Goal: Task Accomplishment & Management: Use online tool/utility

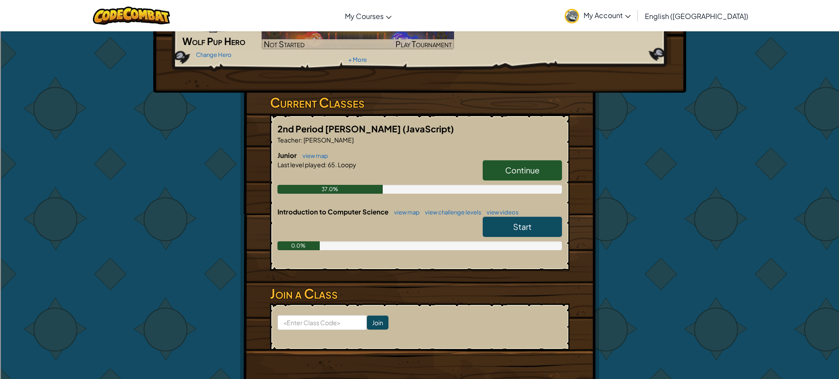
scroll to position [132, 0]
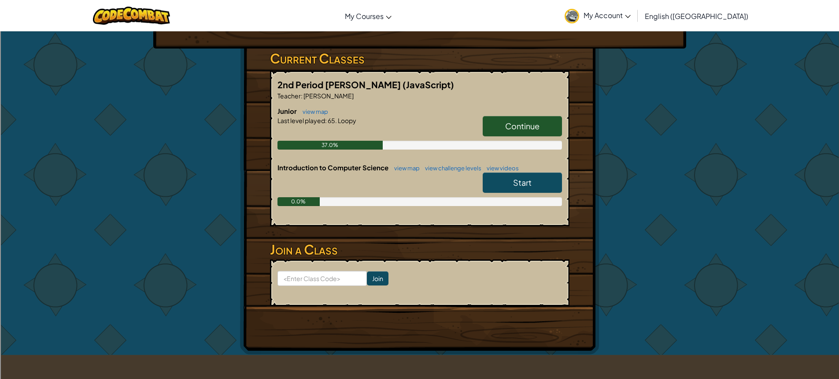
click at [550, 119] on link "Continue" at bounding box center [522, 126] width 79 height 20
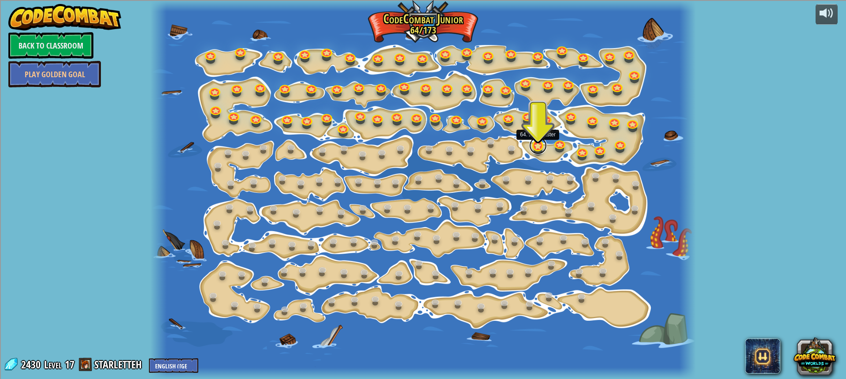
click at [535, 146] on link at bounding box center [538, 146] width 18 height 18
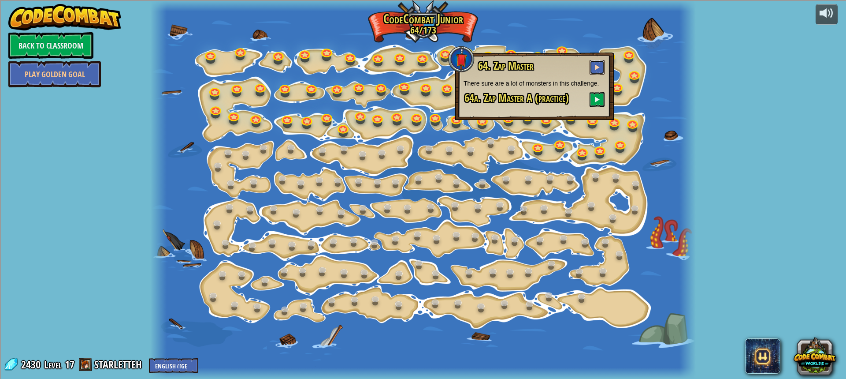
click at [598, 68] on span at bounding box center [597, 67] width 6 height 6
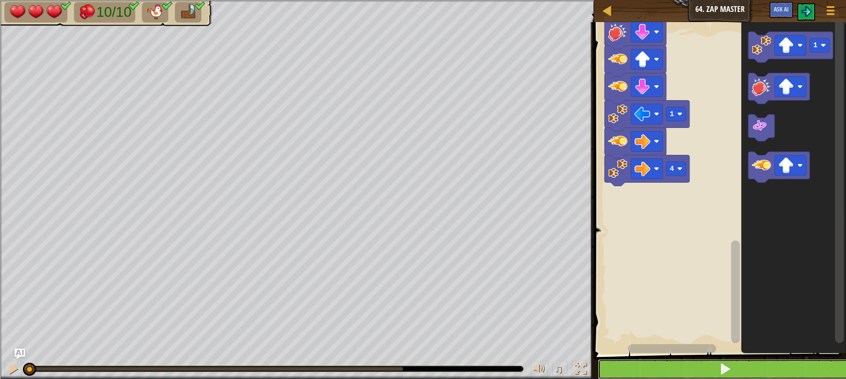
click at [762, 371] on button at bounding box center [725, 369] width 255 height 20
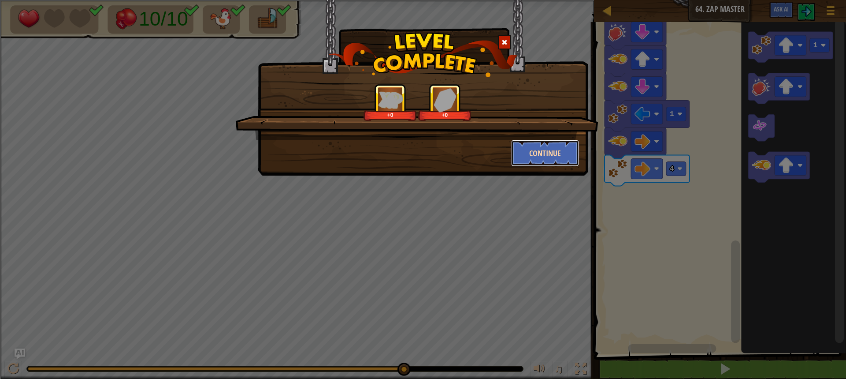
click at [547, 152] on button "Continue" at bounding box center [545, 153] width 68 height 26
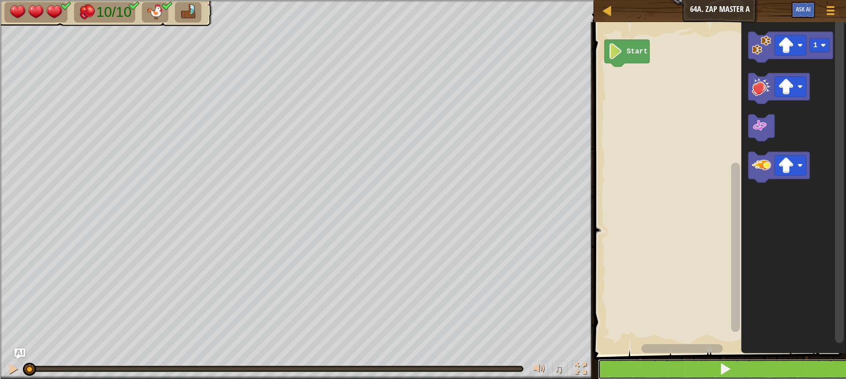
click at [623, 360] on button at bounding box center [725, 369] width 255 height 20
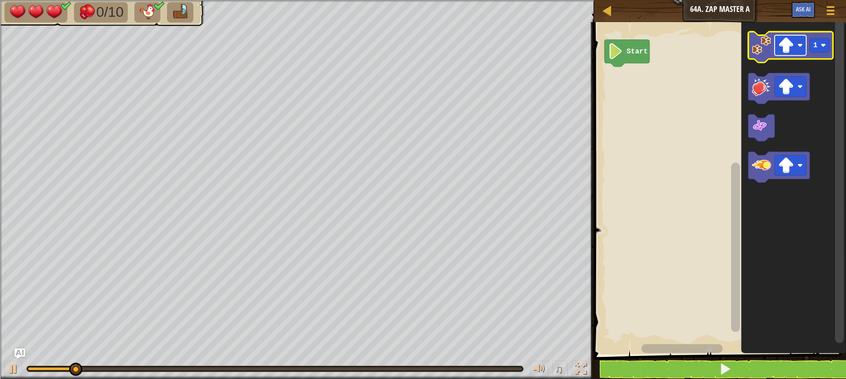
click at [784, 46] on image "Blockly Workspace" at bounding box center [786, 45] width 16 height 16
click at [781, 52] on image "Blockly Workspace" at bounding box center [786, 45] width 16 height 16
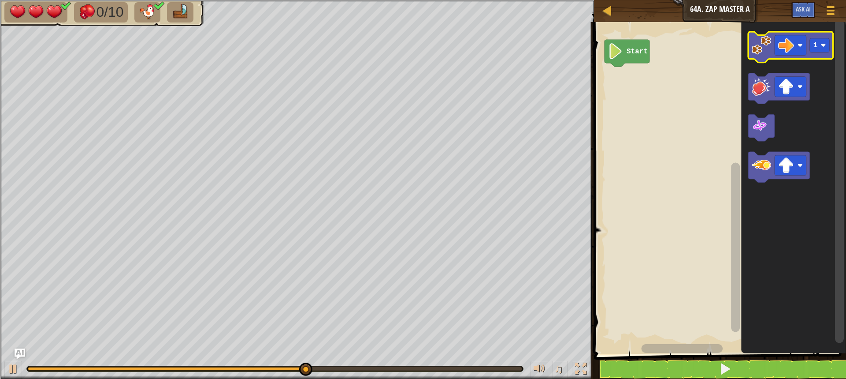
click at [761, 56] on icon "Blockly Workspace" at bounding box center [790, 47] width 85 height 31
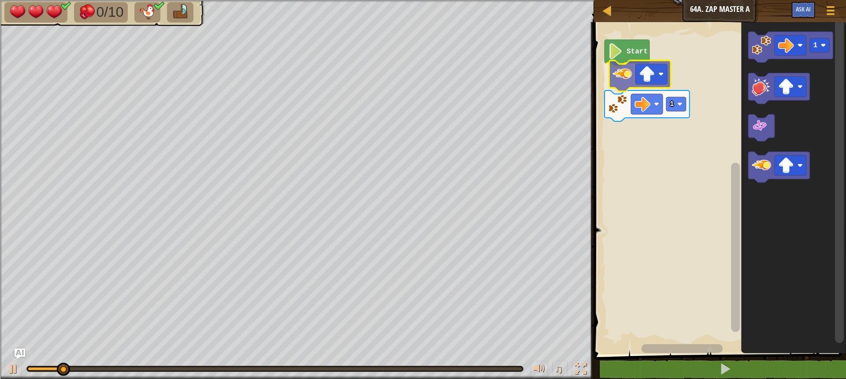
click at [615, 86] on div "Start 1 1" at bounding box center [718, 186] width 255 height 336
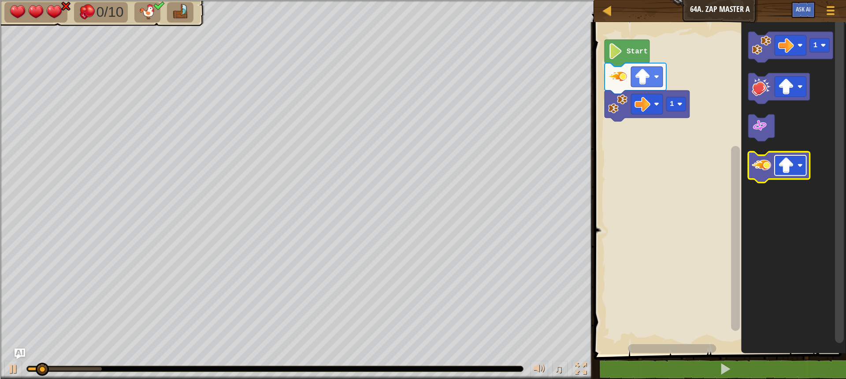
click at [803, 171] on rect "Blockly Workspace" at bounding box center [791, 166] width 32 height 20
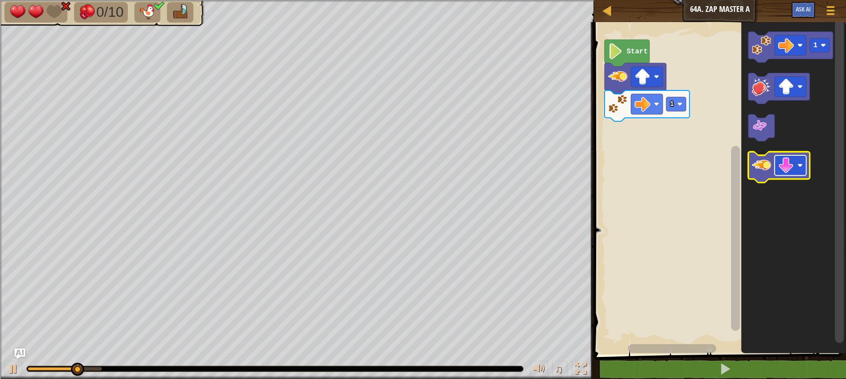
click at [796, 167] on rect "Blockly Workspace" at bounding box center [791, 166] width 32 height 20
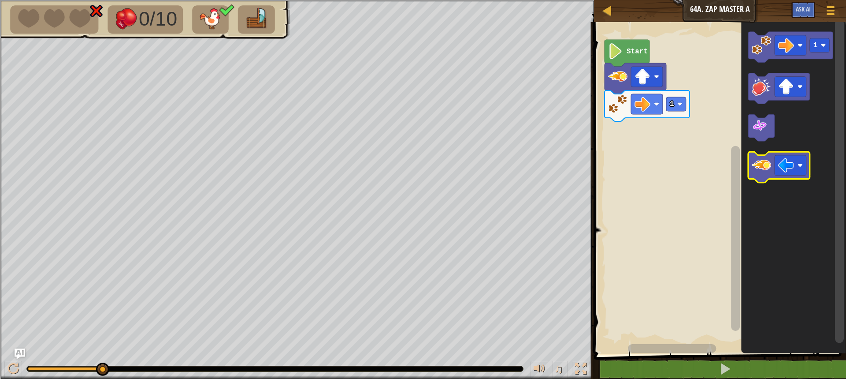
click at [763, 164] on image "Blockly Workspace" at bounding box center [761, 165] width 19 height 19
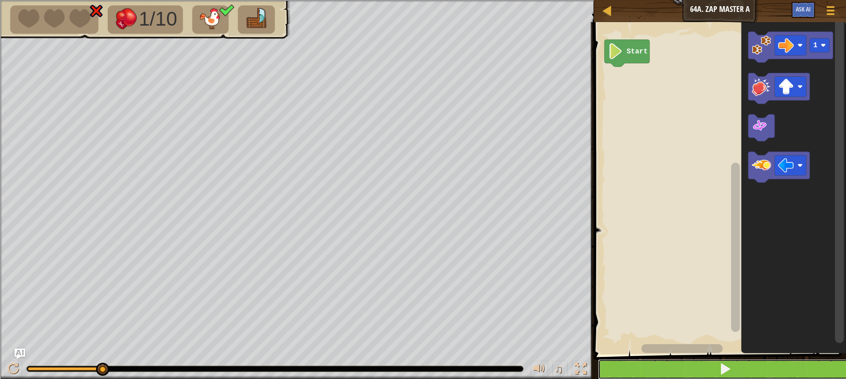
drag, startPoint x: 637, startPoint y: 370, endPoint x: 637, endPoint y: 360, distance: 10.6
click at [637, 364] on button at bounding box center [725, 369] width 255 height 20
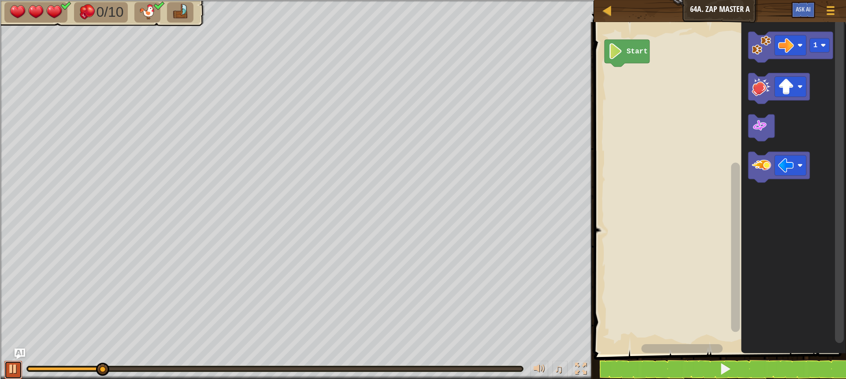
click at [15, 368] on div at bounding box center [12, 368] width 11 height 11
click at [793, 167] on image "Blockly Workspace" at bounding box center [786, 166] width 16 height 16
click at [758, 170] on image "Blockly Workspace" at bounding box center [761, 165] width 19 height 19
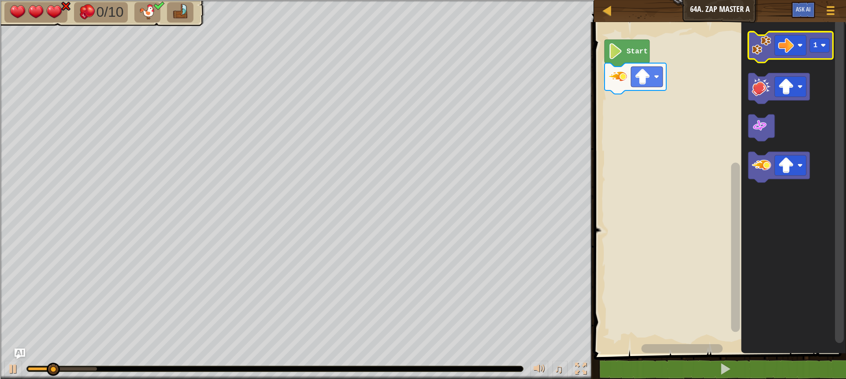
click at [769, 43] on image "Blockly Workspace" at bounding box center [761, 45] width 19 height 19
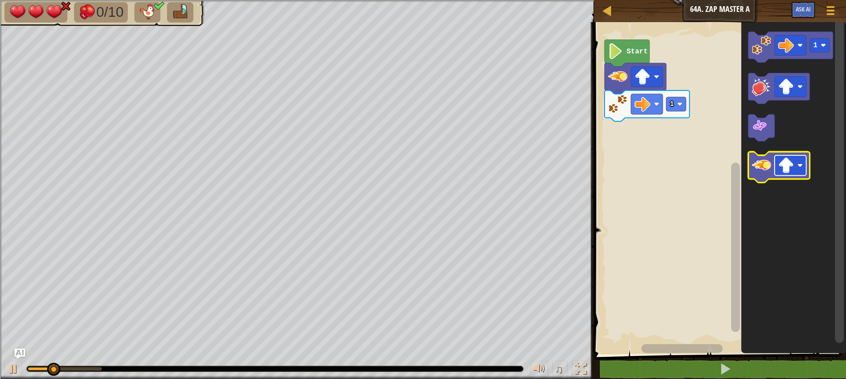
click at [787, 163] on image "Blockly Workspace" at bounding box center [786, 166] width 16 height 16
click at [759, 167] on image "Blockly Workspace" at bounding box center [761, 165] width 19 height 19
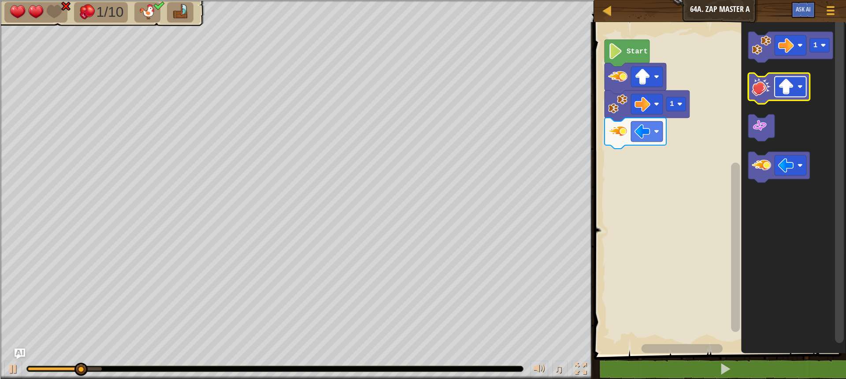
click at [792, 87] on image "Blockly Workspace" at bounding box center [786, 87] width 16 height 16
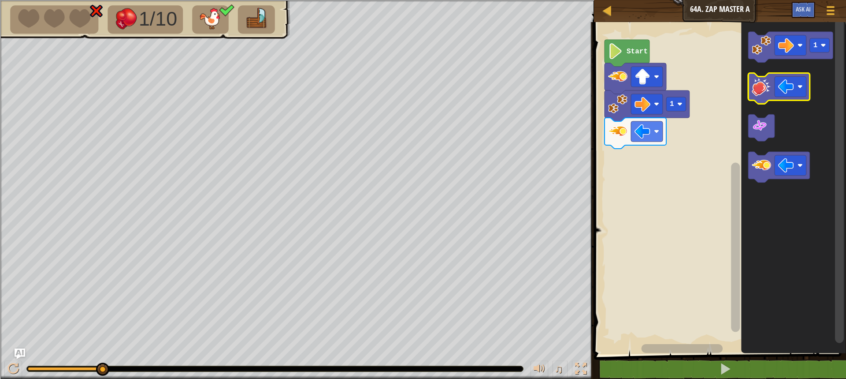
click at [765, 88] on image "Blockly Workspace" at bounding box center [761, 86] width 19 height 19
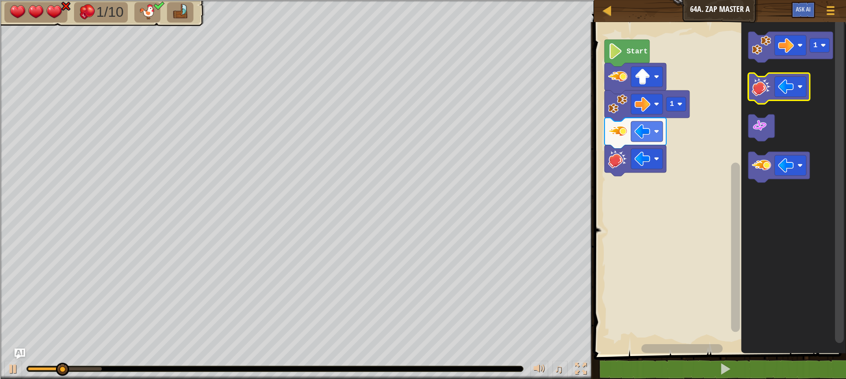
click at [765, 88] on image "Blockly Workspace" at bounding box center [761, 86] width 19 height 19
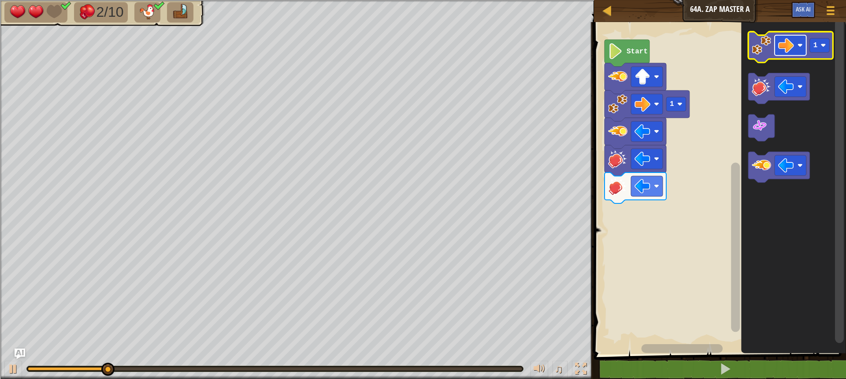
click at [793, 56] on rect "Blockly Workspace" at bounding box center [791, 45] width 32 height 20
click at [766, 59] on icon "Blockly Workspace" at bounding box center [790, 47] width 85 height 31
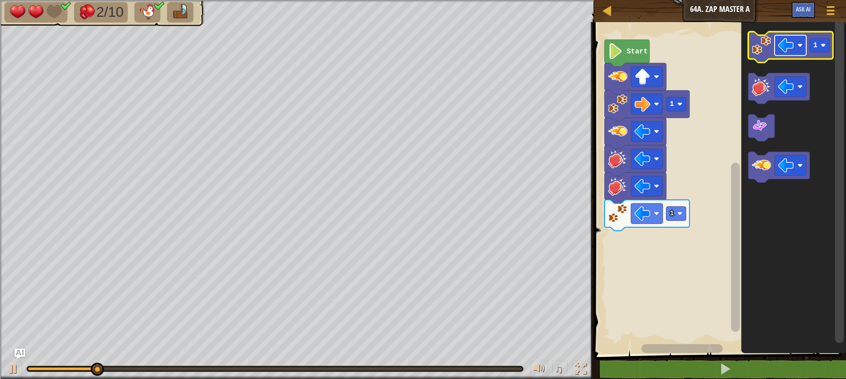
click at [792, 48] on image "Blockly Workspace" at bounding box center [786, 45] width 16 height 16
click at [821, 51] on rect "Blockly Workspace" at bounding box center [820, 45] width 20 height 14
click at [760, 49] on image "Blockly Workspace" at bounding box center [761, 45] width 19 height 19
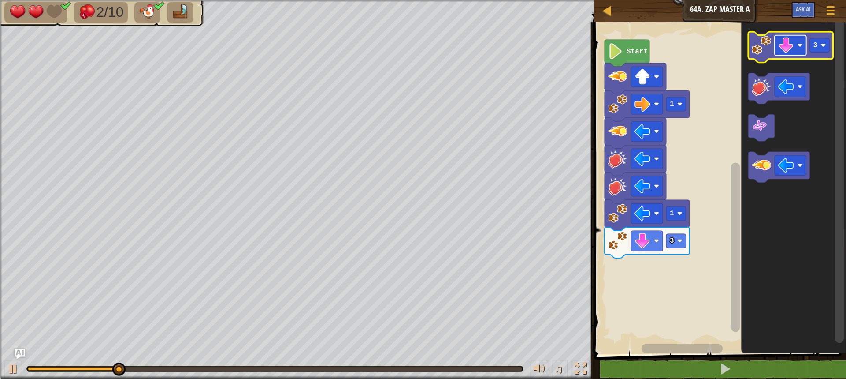
click at [788, 50] on image "Blockly Workspace" at bounding box center [786, 45] width 16 height 16
click at [814, 48] on text "3" at bounding box center [815, 45] width 4 height 8
click at [759, 44] on image "Blockly Workspace" at bounding box center [761, 45] width 19 height 19
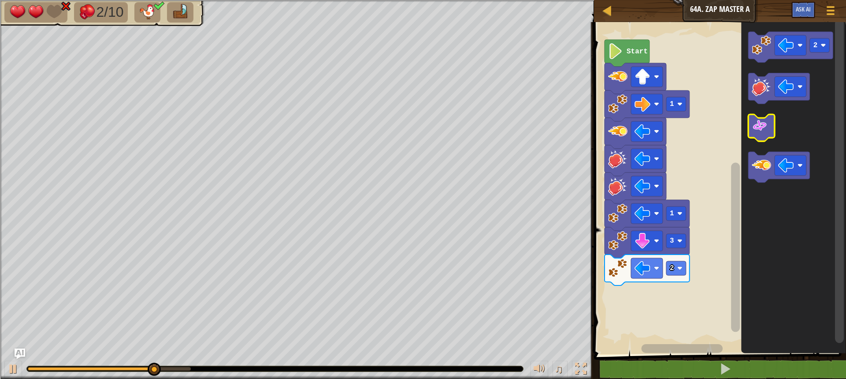
click at [761, 127] on image "Blockly Workspace" at bounding box center [760, 126] width 16 height 16
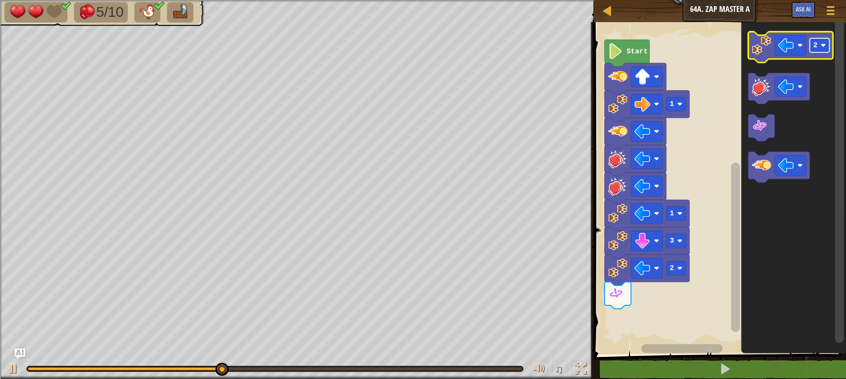
click at [814, 47] on text "2" at bounding box center [815, 45] width 4 height 8
click at [759, 47] on image "Blockly Workspace" at bounding box center [761, 45] width 19 height 19
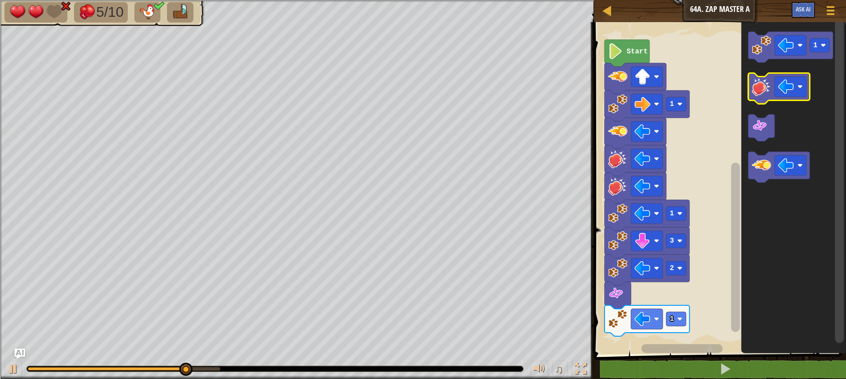
click at [762, 88] on image "Blockly Workspace" at bounding box center [761, 86] width 19 height 19
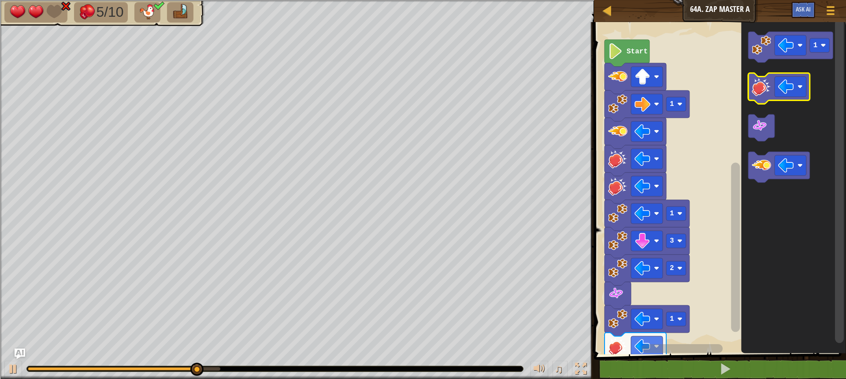
click at [762, 88] on image "Blockly Workspace" at bounding box center [761, 86] width 19 height 19
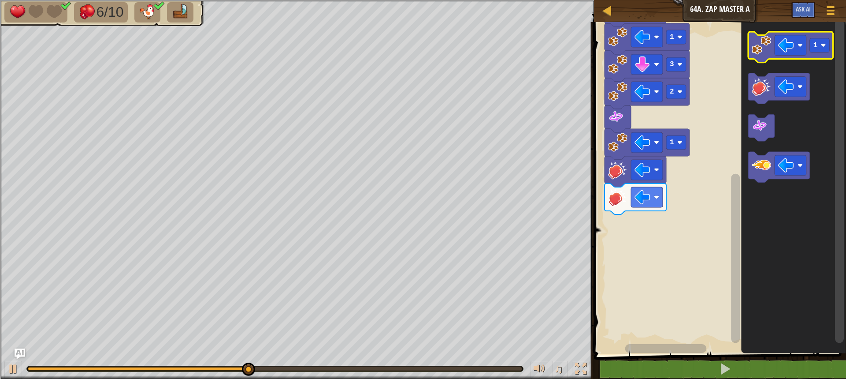
click at [761, 48] on image "Blockly Workspace" at bounding box center [761, 45] width 19 height 19
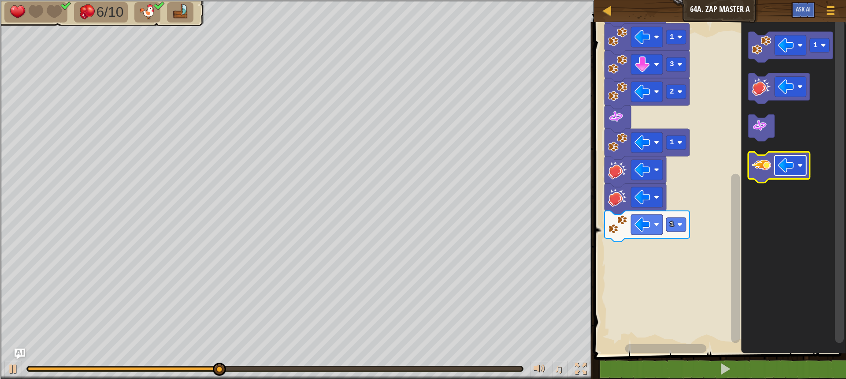
click at [798, 159] on rect "Blockly Workspace" at bounding box center [791, 166] width 32 height 20
click at [771, 165] on image "Blockly Workspace" at bounding box center [761, 165] width 19 height 19
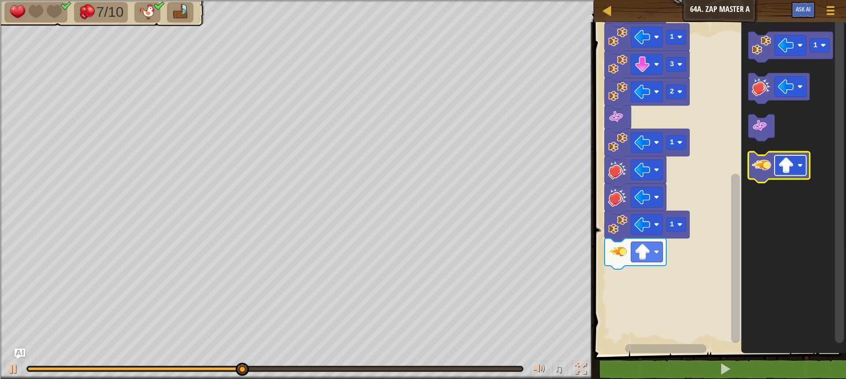
click at [783, 169] on image "Blockly Workspace" at bounding box center [786, 166] width 16 height 16
click at [763, 168] on image "Blockly Workspace" at bounding box center [761, 165] width 19 height 19
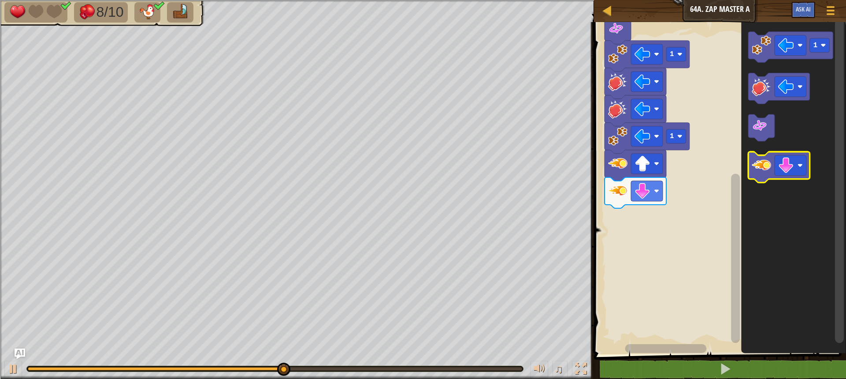
click at [760, 170] on image "Blockly Workspace" at bounding box center [761, 165] width 19 height 19
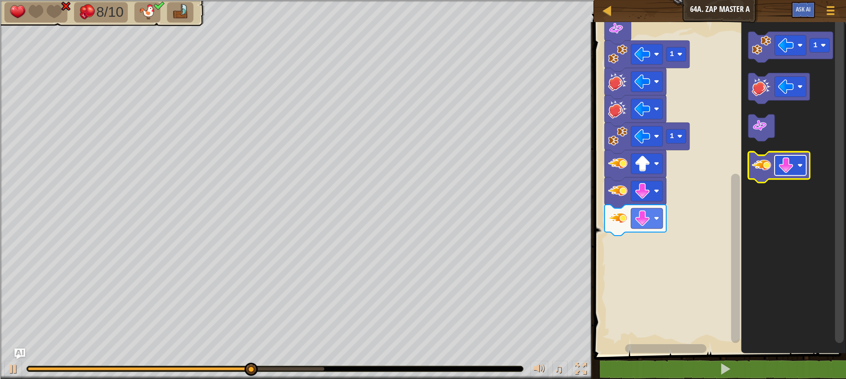
click at [797, 168] on rect "Blockly Workspace" at bounding box center [791, 166] width 32 height 20
click at [760, 171] on image "Blockly Workspace" at bounding box center [761, 165] width 19 height 19
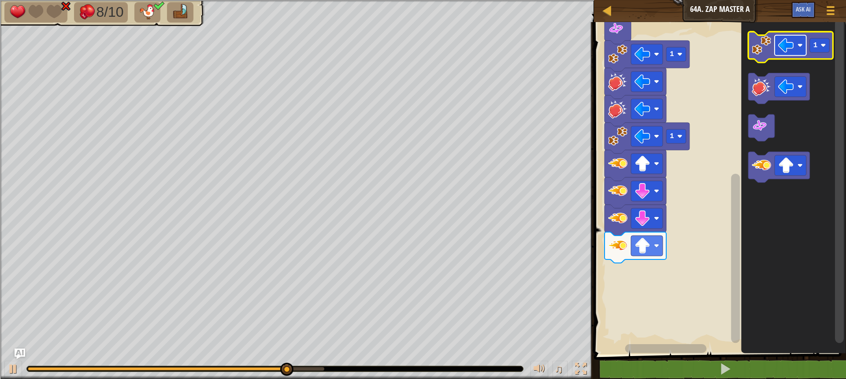
click at [786, 45] on image "Blockly Workspace" at bounding box center [786, 45] width 16 height 16
click at [759, 49] on image "Blockly Workspace" at bounding box center [761, 45] width 19 height 19
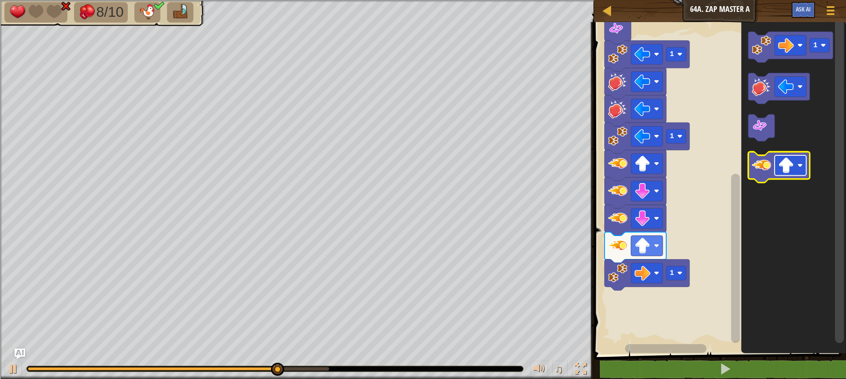
click at [785, 167] on image "Blockly Workspace" at bounding box center [786, 166] width 16 height 16
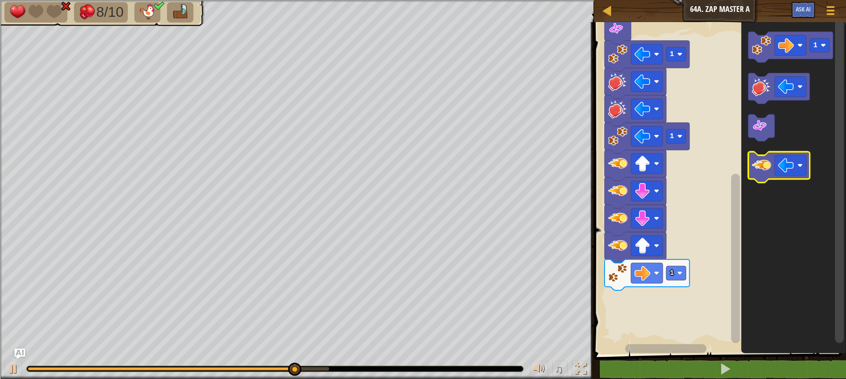
click at [760, 168] on image "Blockly Workspace" at bounding box center [761, 165] width 19 height 19
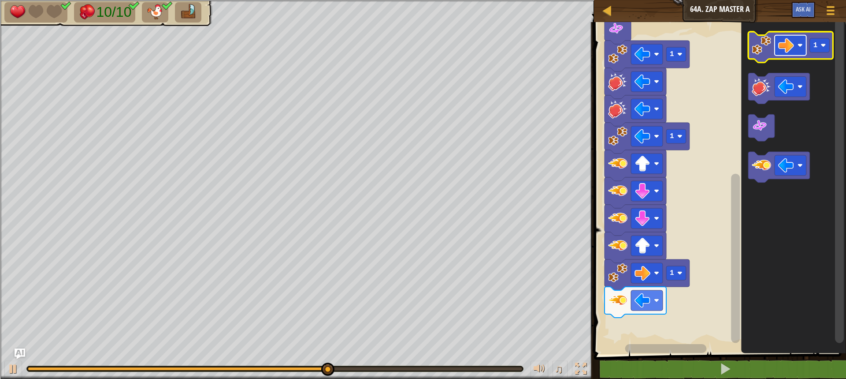
click at [797, 38] on rect "Blockly Workspace" at bounding box center [791, 45] width 32 height 20
click at [764, 48] on image "Blockly Workspace" at bounding box center [761, 45] width 19 height 19
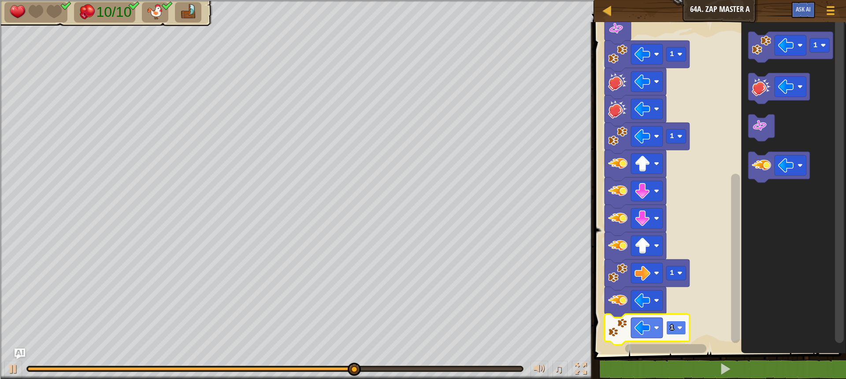
click at [678, 327] on image "Blockly Workspace" at bounding box center [679, 327] width 5 height 5
click at [674, 327] on rect "Blockly Workspace" at bounding box center [676, 327] width 20 height 14
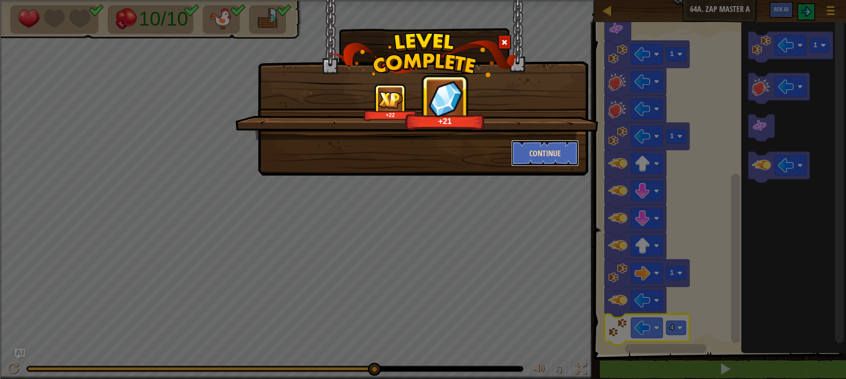
click at [558, 152] on button "Continue" at bounding box center [545, 153] width 68 height 26
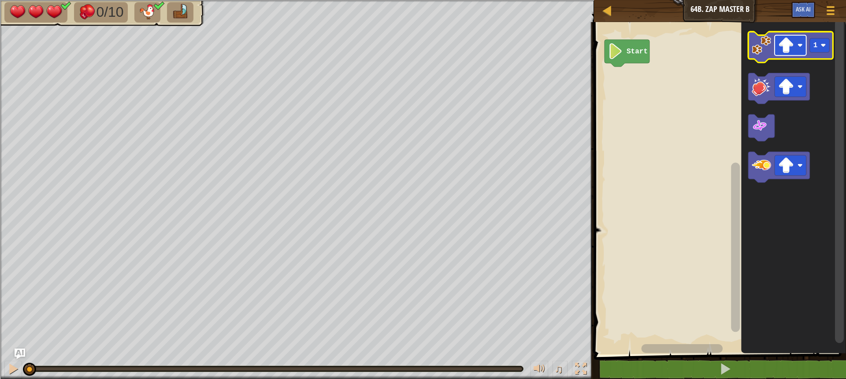
click at [793, 52] on image "Blockly Workspace" at bounding box center [786, 45] width 16 height 16
click at [763, 45] on image "Blockly Workspace" at bounding box center [761, 45] width 19 height 19
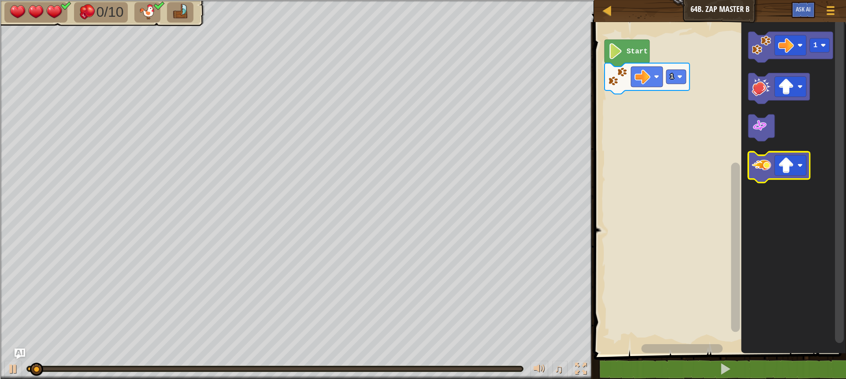
click at [780, 155] on icon "Blockly Workspace" at bounding box center [779, 167] width 62 height 31
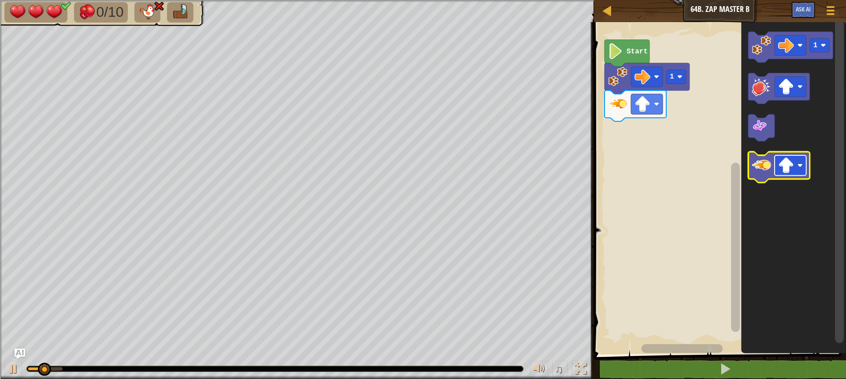
click at [784, 161] on image "Blockly Workspace" at bounding box center [786, 166] width 16 height 16
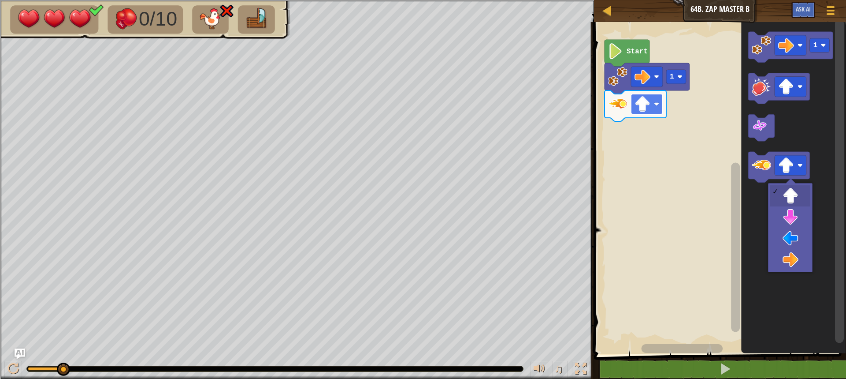
click at [646, 108] on image "Blockly Workspace" at bounding box center [643, 104] width 16 height 16
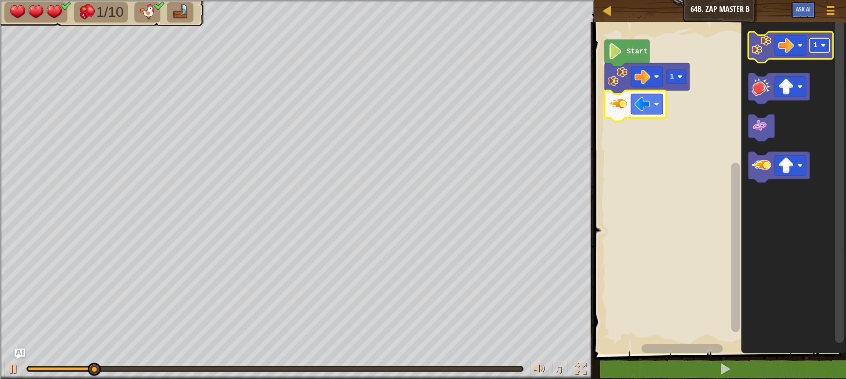
click at [820, 44] on rect "Blockly Workspace" at bounding box center [820, 45] width 20 height 14
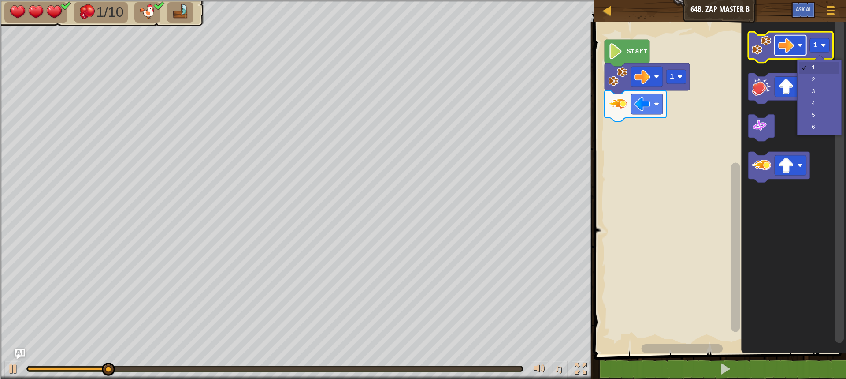
click at [797, 48] on rect "Blockly Workspace" at bounding box center [791, 45] width 32 height 20
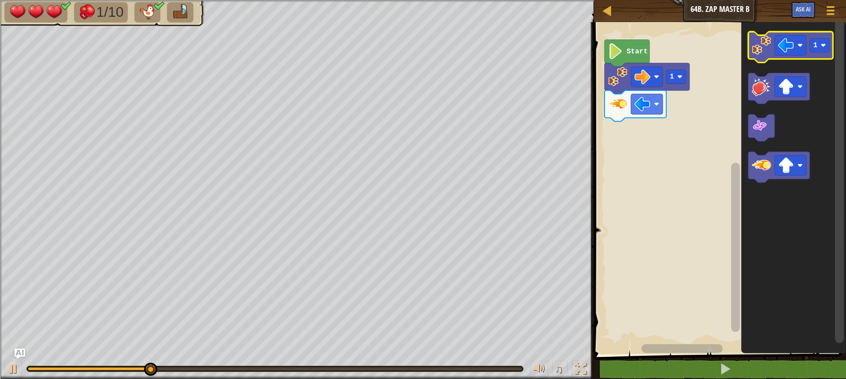
click at [769, 50] on image "Blockly Workspace" at bounding box center [761, 45] width 19 height 19
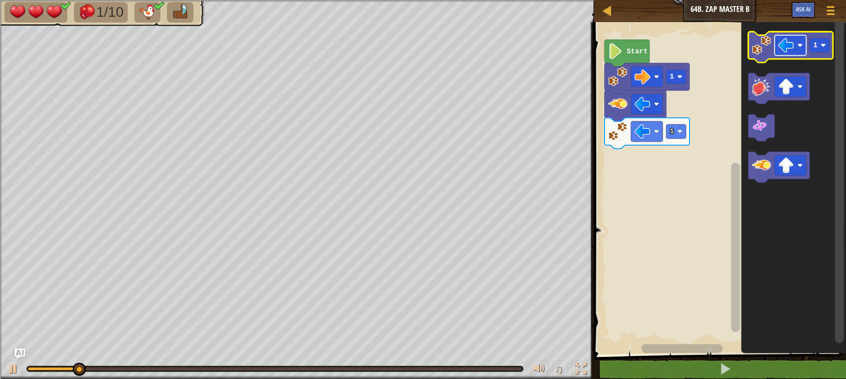
click at [791, 42] on image "Blockly Workspace" at bounding box center [786, 45] width 16 height 16
click at [814, 45] on text "1" at bounding box center [815, 45] width 4 height 8
click at [766, 56] on icon "Blockly Workspace" at bounding box center [790, 47] width 85 height 31
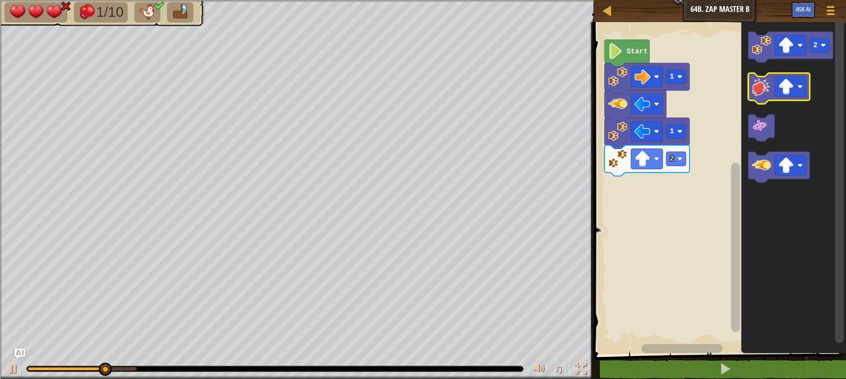
click at [755, 90] on image "Blockly Workspace" at bounding box center [761, 86] width 19 height 19
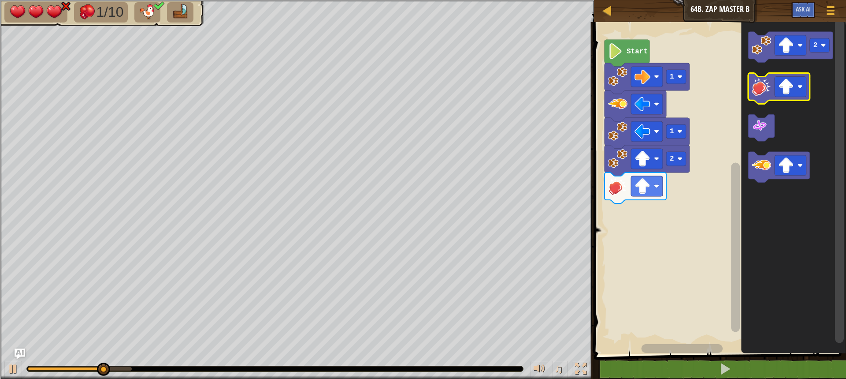
click at [755, 90] on image "Blockly Workspace" at bounding box center [761, 86] width 19 height 19
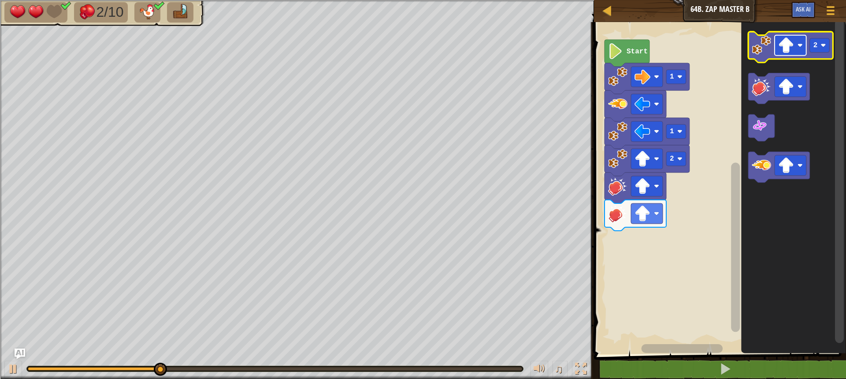
click at [795, 45] on rect "Blockly Workspace" at bounding box center [791, 45] width 32 height 20
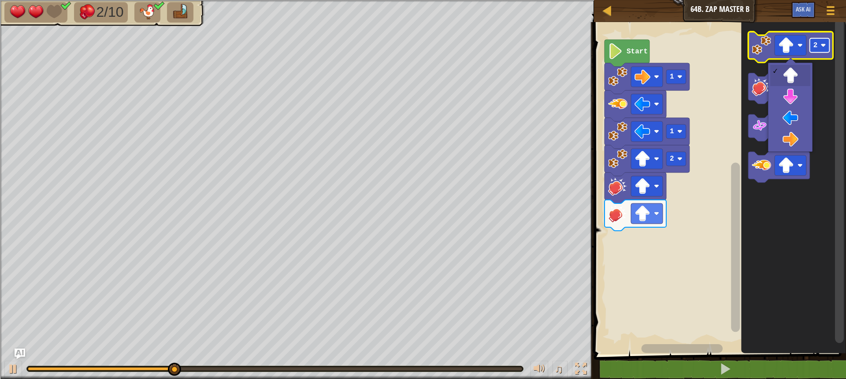
click at [814, 42] on text "2" at bounding box center [815, 45] width 4 height 8
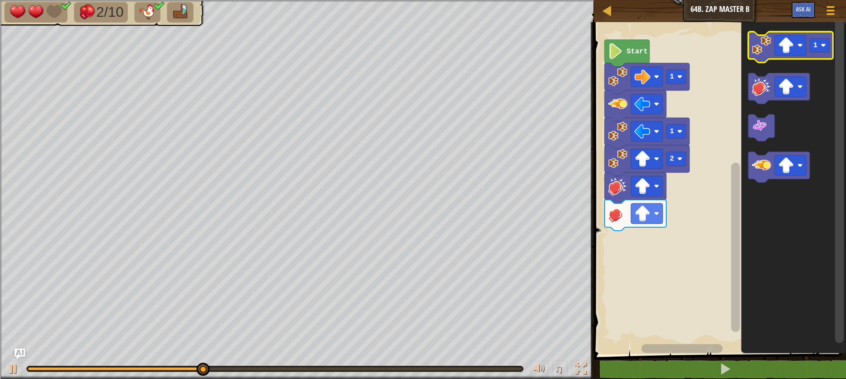
click at [766, 55] on image "Blockly Workspace" at bounding box center [761, 45] width 19 height 19
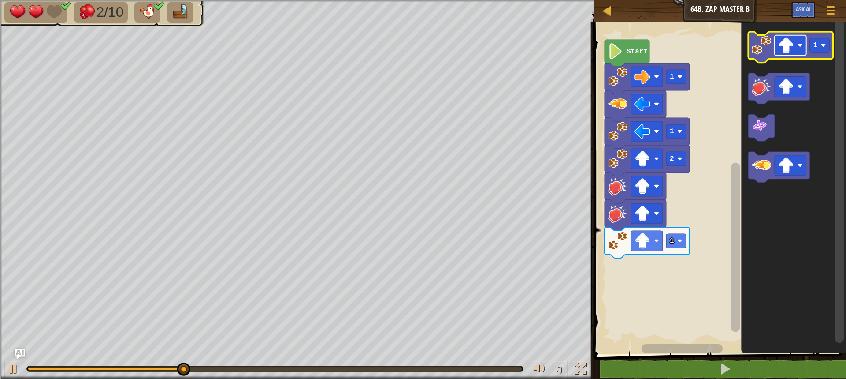
click at [782, 51] on image "Blockly Workspace" at bounding box center [786, 45] width 16 height 16
click at [766, 52] on image "Blockly Workspace" at bounding box center [761, 45] width 19 height 19
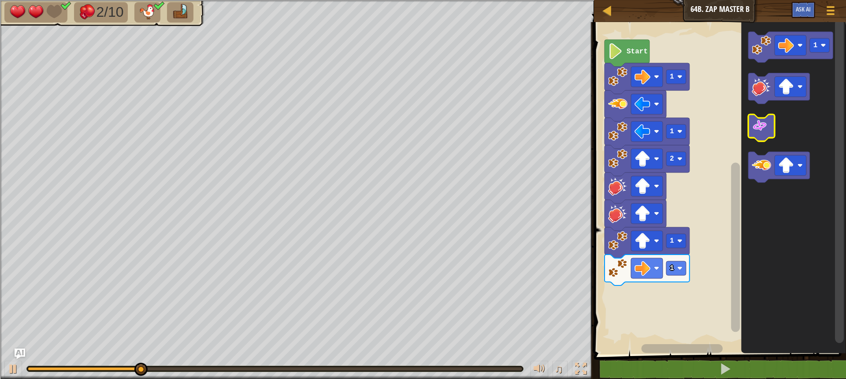
click at [761, 118] on g "1" at bounding box center [790, 107] width 85 height 151
click at [751, 54] on icon "Blockly Workspace" at bounding box center [790, 47] width 85 height 31
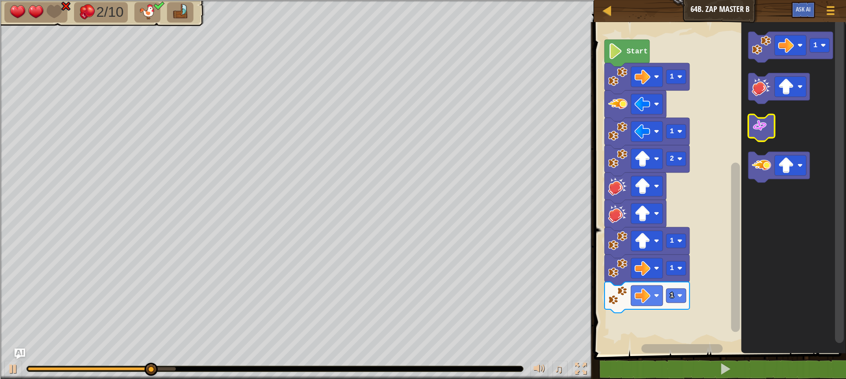
click at [753, 134] on image "Blockly Workspace" at bounding box center [760, 126] width 16 height 16
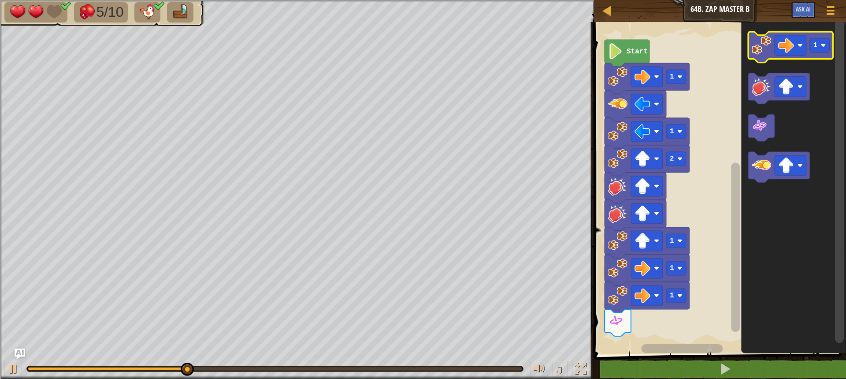
click at [764, 45] on image "Blockly Workspace" at bounding box center [761, 45] width 19 height 19
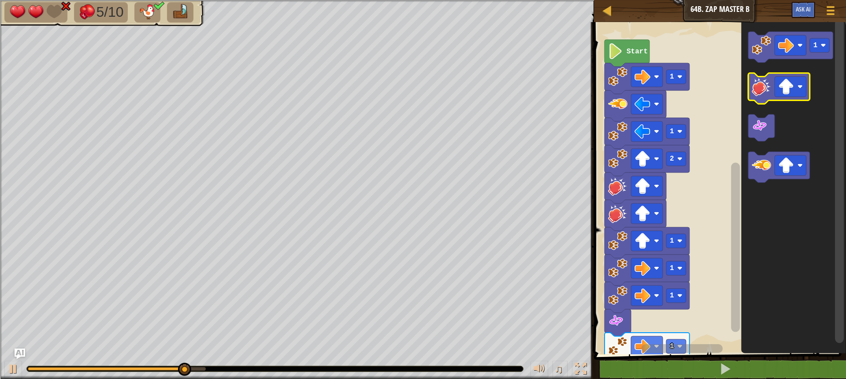
click at [770, 83] on image "Blockly Workspace" at bounding box center [761, 86] width 19 height 19
click at [791, 87] on image "Blockly Workspace" at bounding box center [786, 87] width 16 height 16
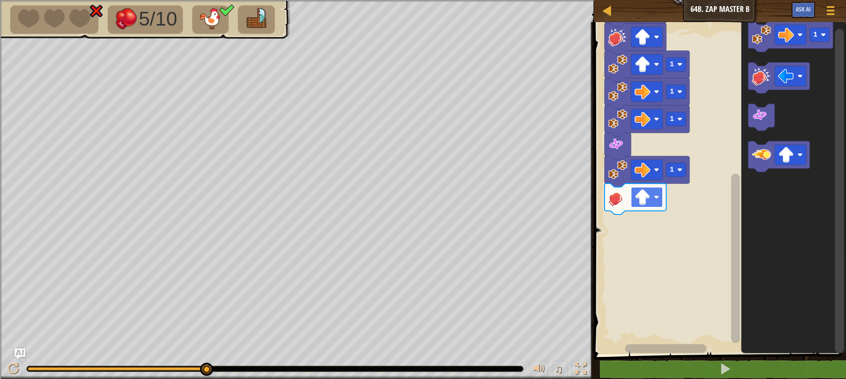
click at [647, 192] on image "Blockly Workspace" at bounding box center [643, 197] width 16 height 16
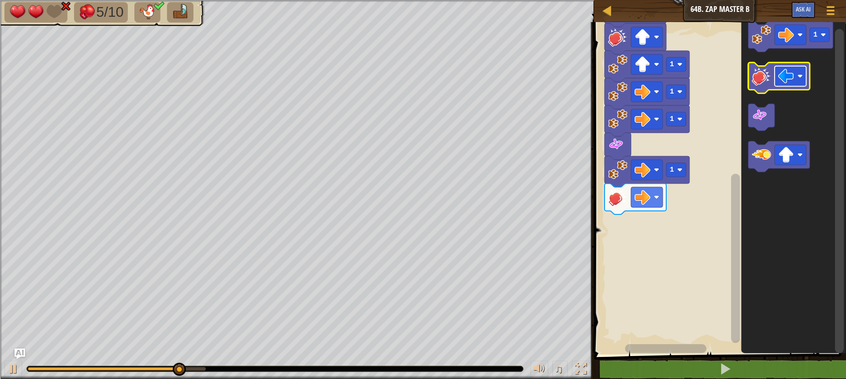
click at [803, 68] on rect "Blockly Workspace" at bounding box center [791, 76] width 32 height 20
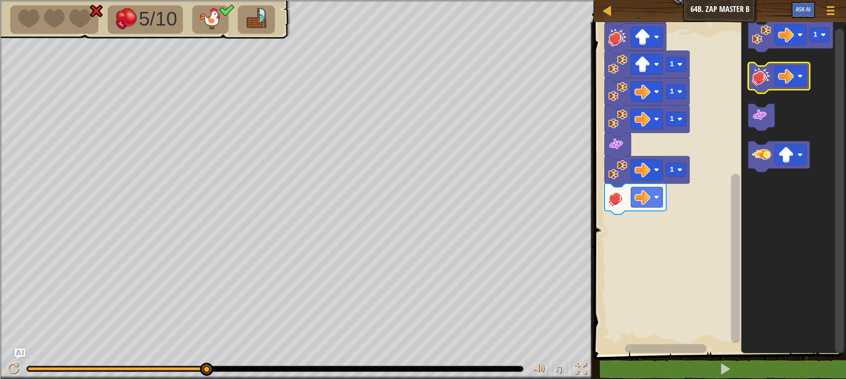
click at [764, 72] on image "Blockly Workspace" at bounding box center [761, 76] width 19 height 19
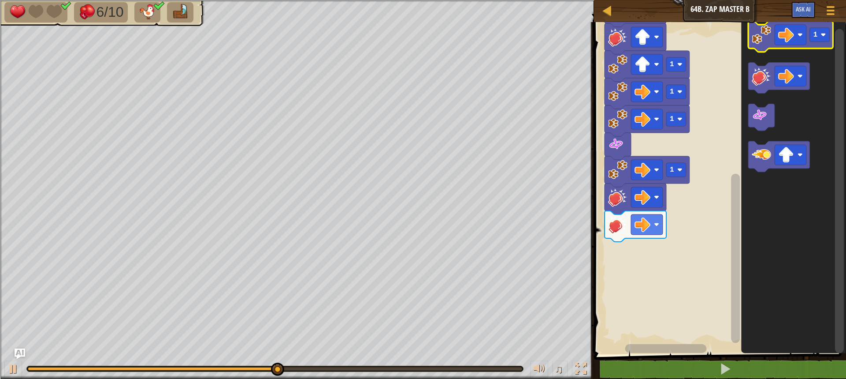
click at [763, 36] on image "Blockly Workspace" at bounding box center [761, 34] width 19 height 19
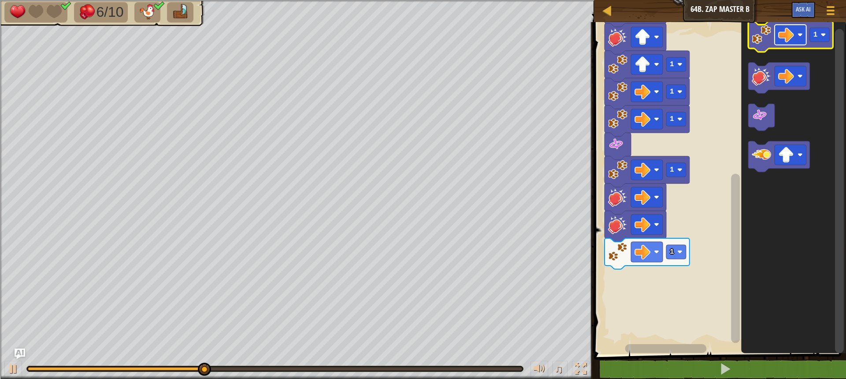
click at [803, 40] on rect "Blockly Workspace" at bounding box center [791, 35] width 32 height 20
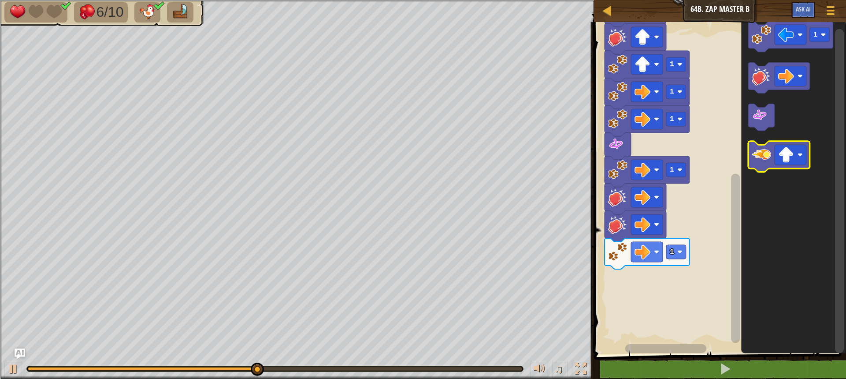
click at [753, 148] on image "Blockly Workspace" at bounding box center [761, 154] width 19 height 19
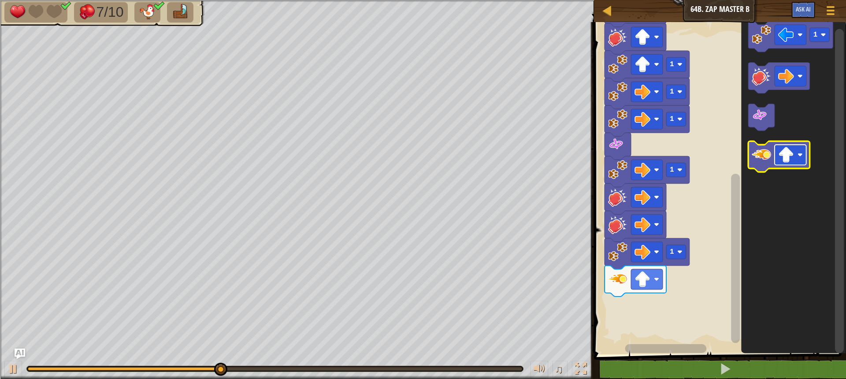
click at [776, 161] on rect "Blockly Workspace" at bounding box center [791, 155] width 32 height 20
click at [767, 156] on image "Blockly Workspace" at bounding box center [761, 154] width 19 height 19
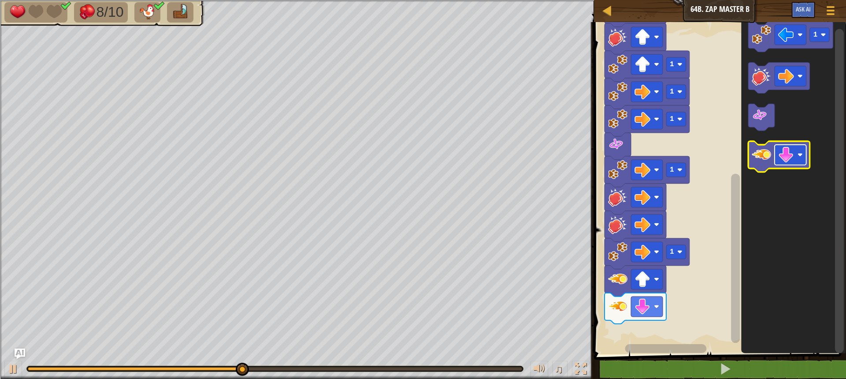
click at [784, 163] on image "Blockly Workspace" at bounding box center [786, 155] width 16 height 16
click at [756, 159] on image "Blockly Workspace" at bounding box center [761, 154] width 19 height 19
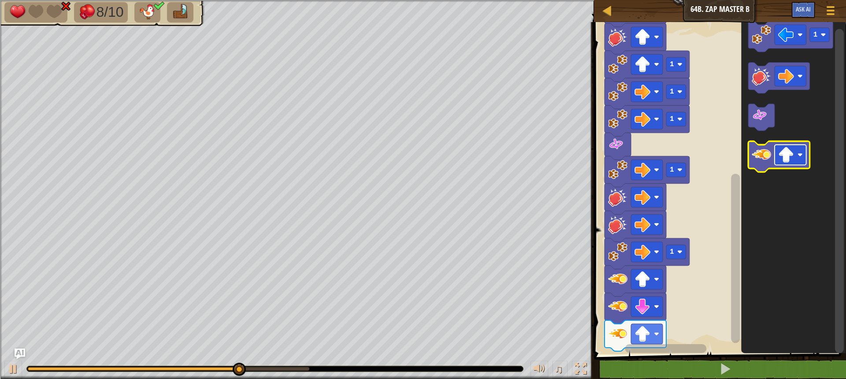
click at [797, 153] on rect "Blockly Workspace" at bounding box center [791, 155] width 32 height 20
click at [764, 163] on image "Blockly Workspace" at bounding box center [761, 154] width 19 height 19
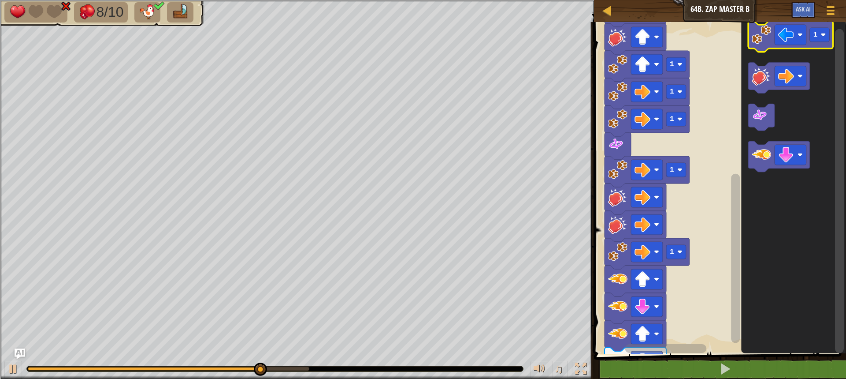
click at [762, 30] on image "Blockly Workspace" at bounding box center [761, 34] width 19 height 19
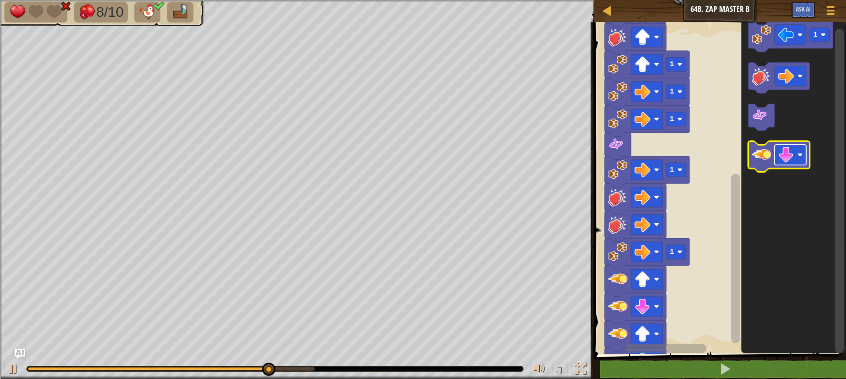
click at [780, 156] on image "Blockly Workspace" at bounding box center [786, 155] width 16 height 16
click at [762, 148] on image "Blockly Workspace" at bounding box center [761, 154] width 19 height 19
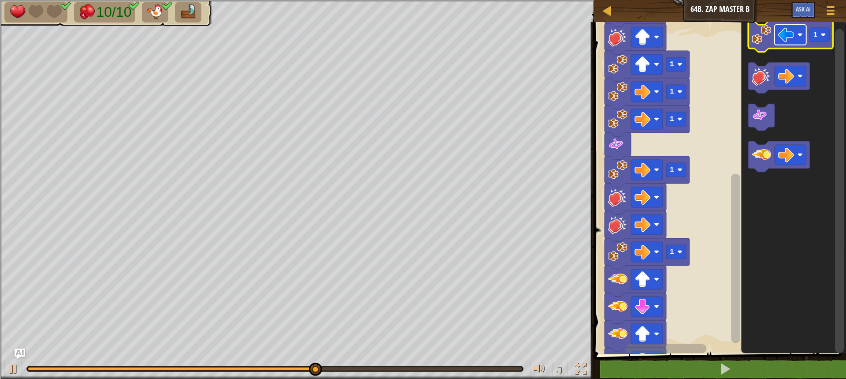
click at [792, 33] on image "Blockly Workspace" at bounding box center [786, 35] width 16 height 16
click at [821, 36] on image "Blockly Workspace" at bounding box center [823, 34] width 5 height 5
click at [756, 24] on icon "Blockly Workspace" at bounding box center [790, 36] width 85 height 31
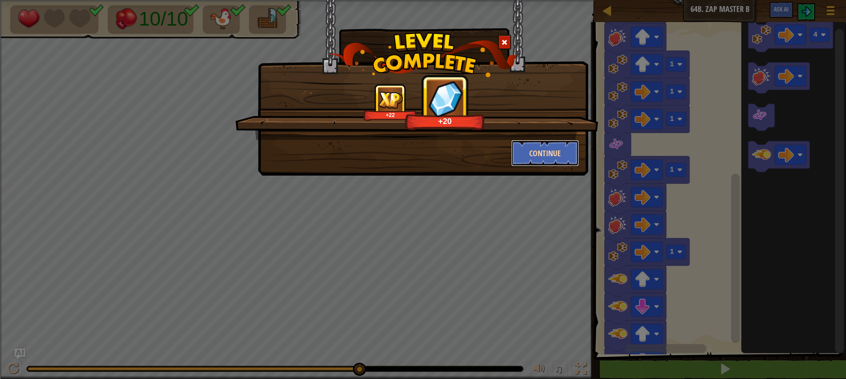
click at [542, 161] on button "Continue" at bounding box center [545, 153] width 68 height 26
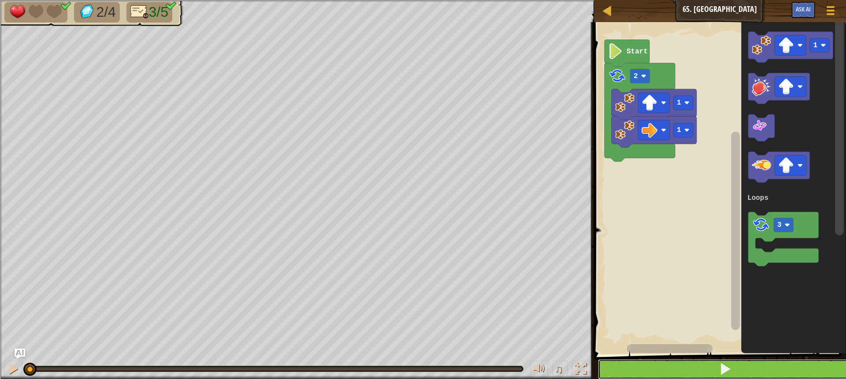
click at [737, 371] on button at bounding box center [725, 369] width 255 height 20
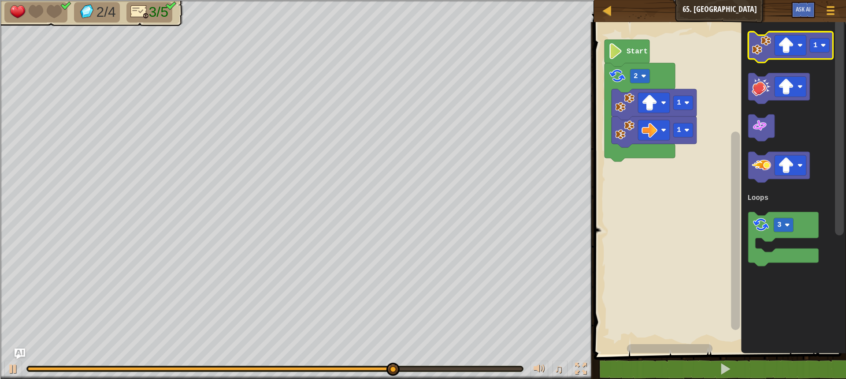
click at [768, 47] on image "Blockly Workspace" at bounding box center [761, 45] width 19 height 19
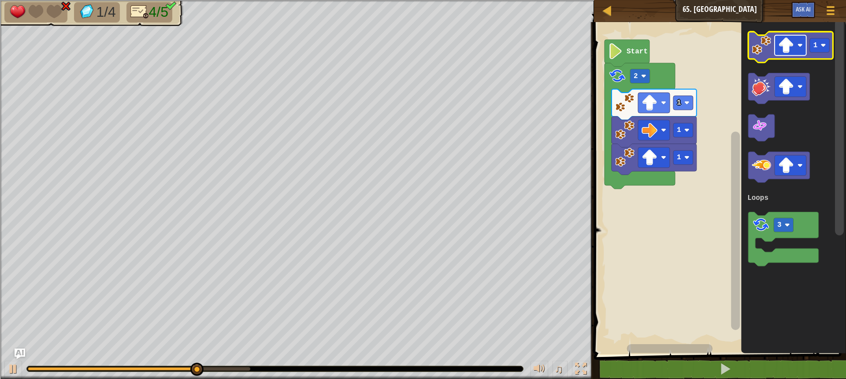
click at [781, 44] on image "Blockly Workspace" at bounding box center [786, 45] width 16 height 16
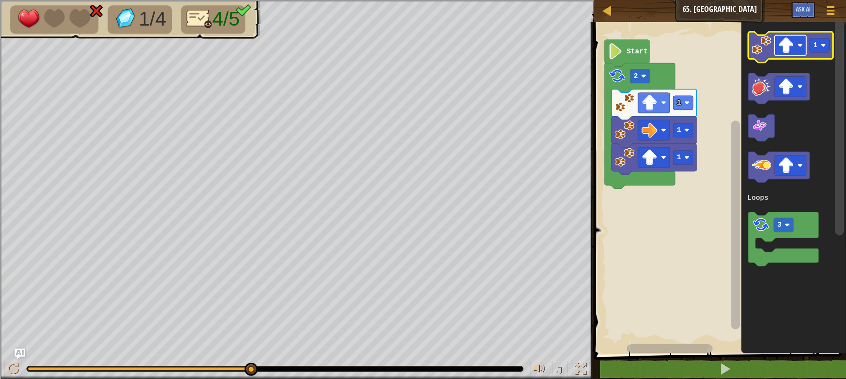
click at [791, 43] on image "Blockly Workspace" at bounding box center [786, 45] width 16 height 16
click at [751, 53] on icon "Blockly Workspace" at bounding box center [790, 47] width 85 height 31
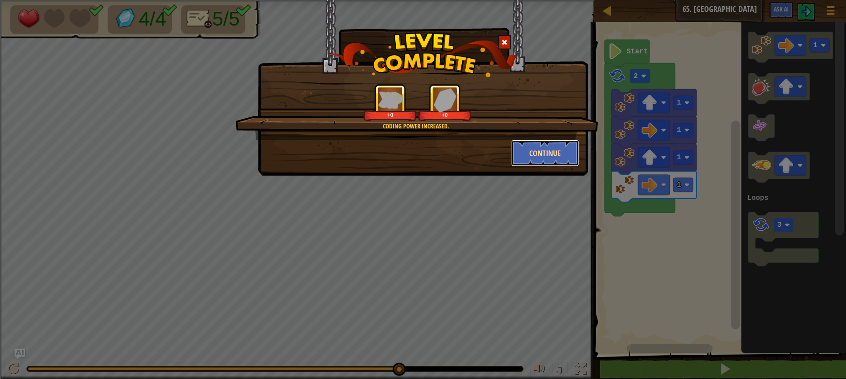
click at [519, 153] on button "Continue" at bounding box center [545, 153] width 68 height 26
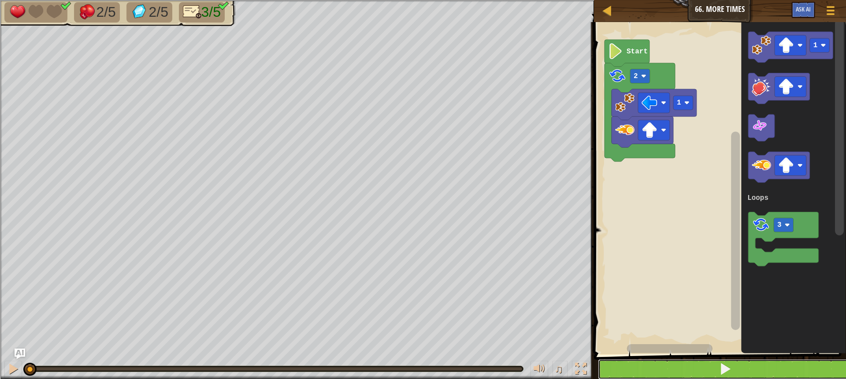
click at [615, 368] on button at bounding box center [725, 369] width 255 height 20
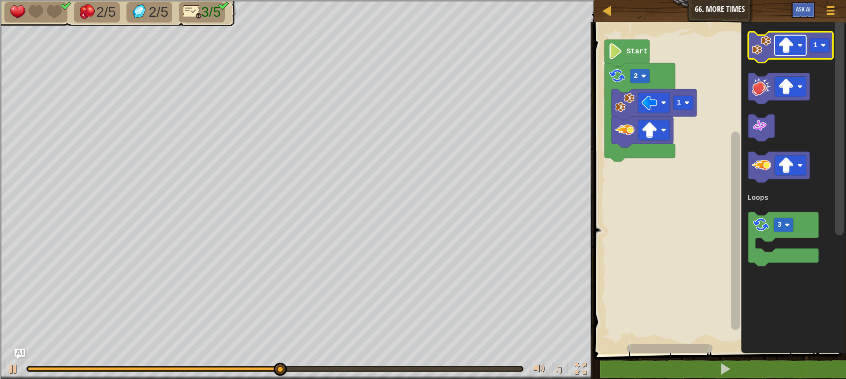
click at [785, 38] on image "Blockly Workspace" at bounding box center [786, 45] width 16 height 16
click at [767, 52] on image "Blockly Workspace" at bounding box center [761, 45] width 19 height 19
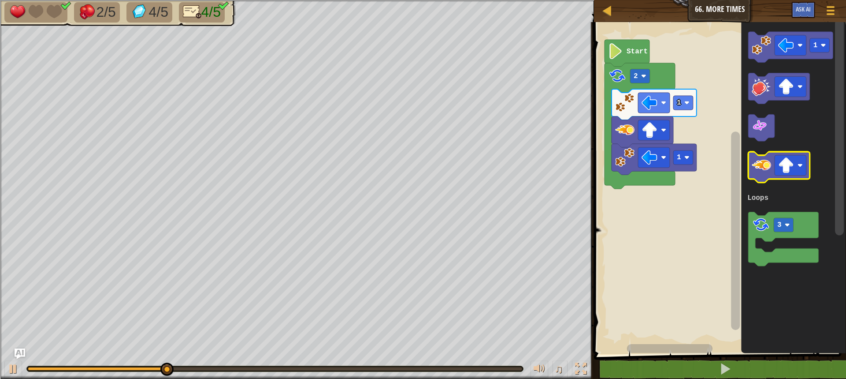
click at [752, 167] on g "Blockly Workspace" at bounding box center [779, 167] width 62 height 31
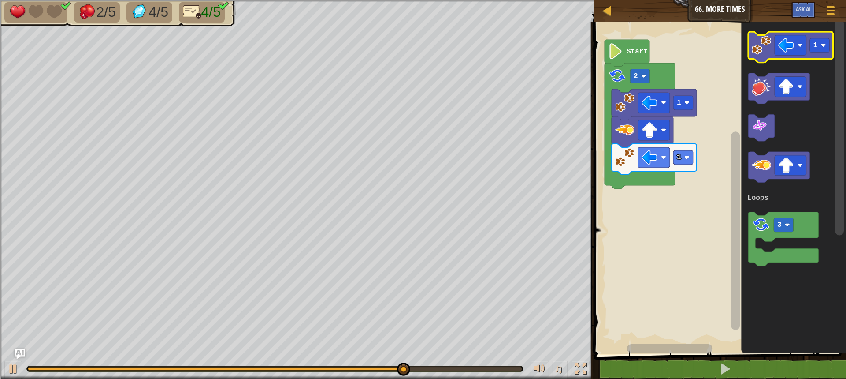
click at [765, 53] on image "Blockly Workspace" at bounding box center [761, 45] width 19 height 19
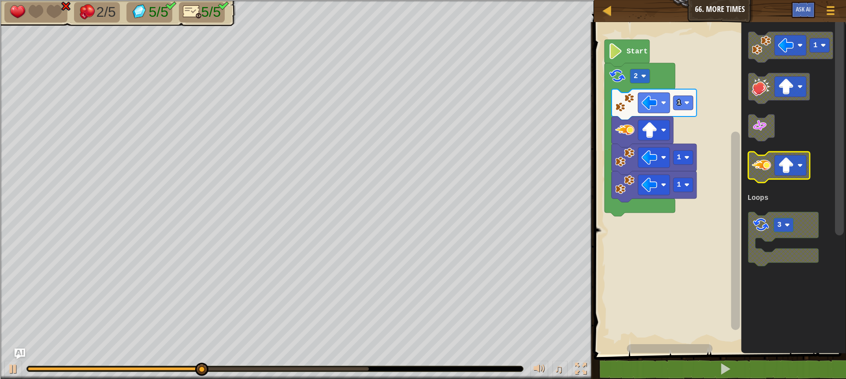
click at [755, 157] on image "Blockly Workspace" at bounding box center [761, 165] width 19 height 19
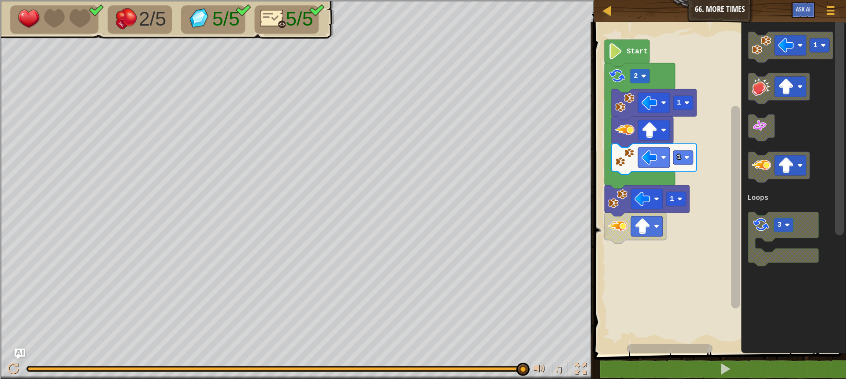
click at [640, 226] on div "Loops 1 1 2 1 Start 1 3 Loops" at bounding box center [718, 186] width 255 height 336
click at [647, 241] on div "Loops 1 1 2 1 Start 1 3 Loops" at bounding box center [718, 186] width 255 height 336
click at [692, 202] on div "Loops 1 1 2 1 Start 1 3 Loops" at bounding box center [718, 186] width 255 height 336
click at [726, 183] on div "Loops 1 1 2 1 Start 1 3 Loops" at bounding box center [718, 186] width 255 height 336
click at [765, 178] on icon "Blockly Workspace" at bounding box center [779, 167] width 62 height 31
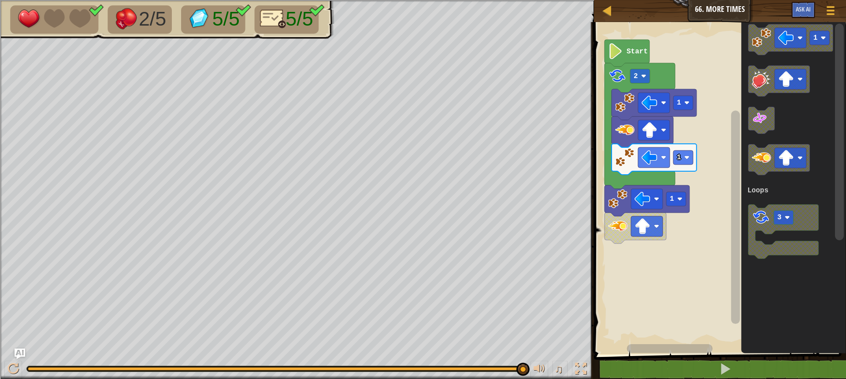
click at [705, 209] on div "Loops 1 1 2 1 Start 1 3 Loops" at bounding box center [718, 186] width 255 height 336
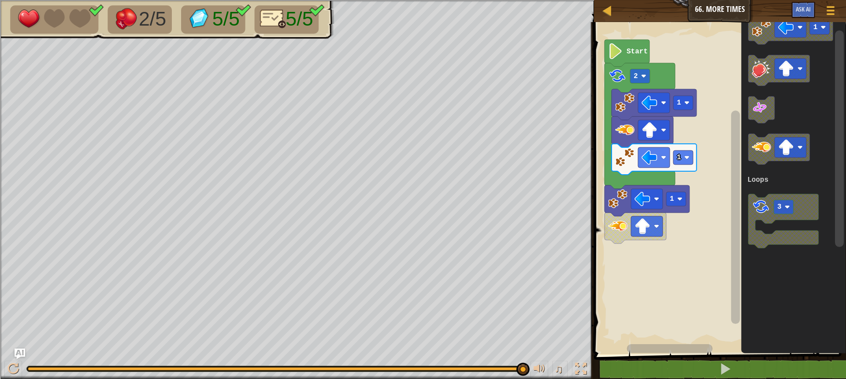
click at [711, 206] on div "Loops 1 1 2 1 Start 1 3 Loops" at bounding box center [718, 186] width 255 height 336
click at [762, 201] on image "Blockly Workspace" at bounding box center [761, 207] width 19 height 19
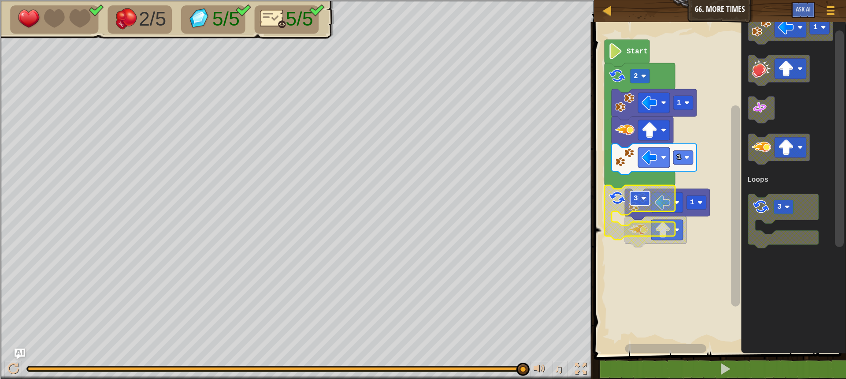
click at [643, 201] on rect "Blockly Workspace" at bounding box center [640, 198] width 20 height 14
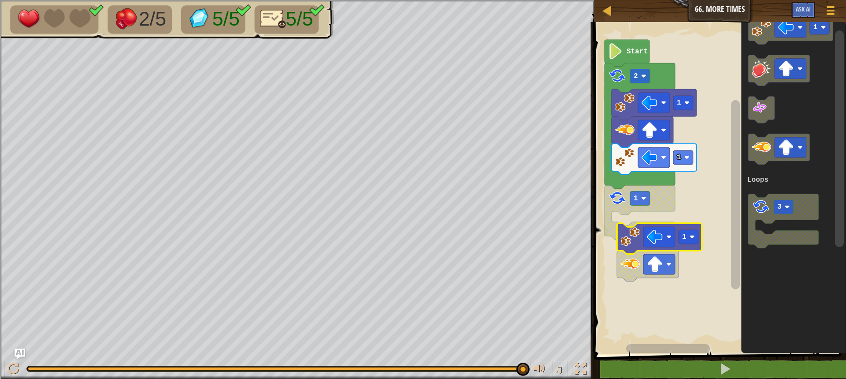
click at [675, 227] on icon "Blockly Workspace" at bounding box center [659, 238] width 85 height 31
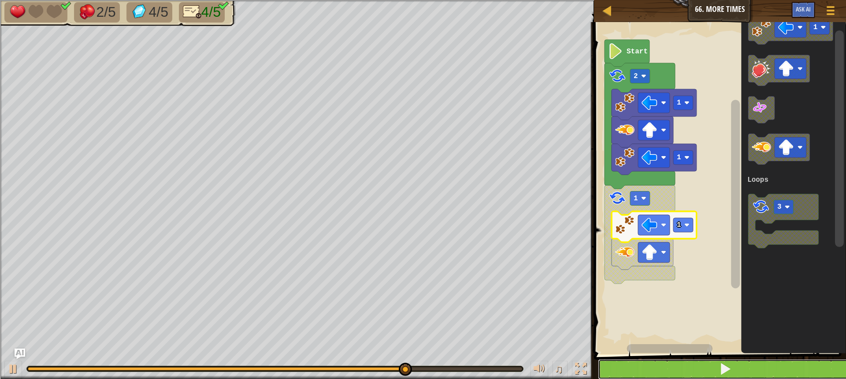
click at [690, 365] on button at bounding box center [725, 369] width 255 height 20
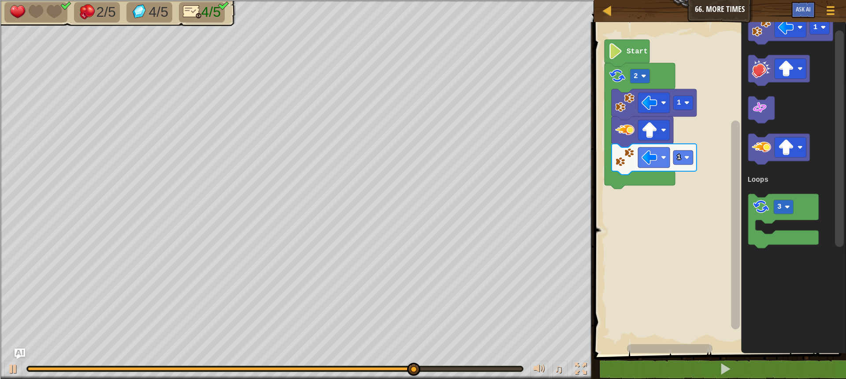
click at [671, 276] on rect "Blockly Workspace" at bounding box center [718, 186] width 255 height 336
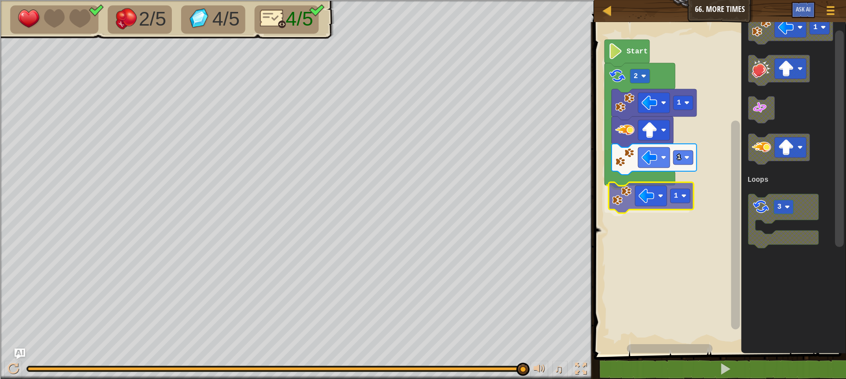
click at [618, 208] on div "Loops Start 1 1 2 1 1 3 Loops 1" at bounding box center [718, 186] width 255 height 336
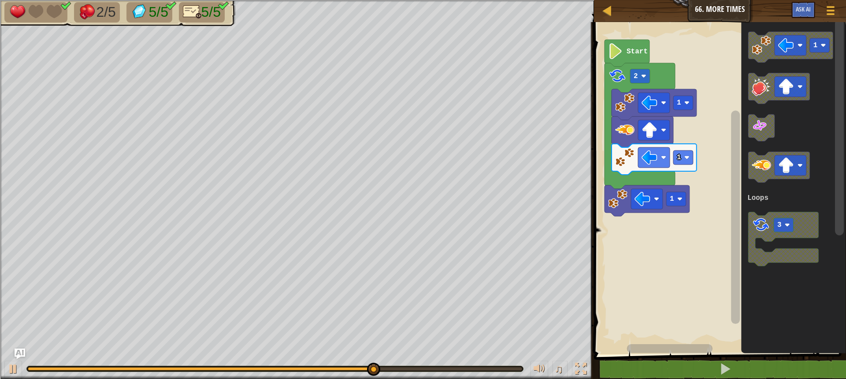
click at [633, 290] on div "Loops Start 1 1 2 1 1 3 Loops" at bounding box center [718, 186] width 255 height 336
click at [762, 168] on image "Blockly Workspace" at bounding box center [761, 165] width 19 height 19
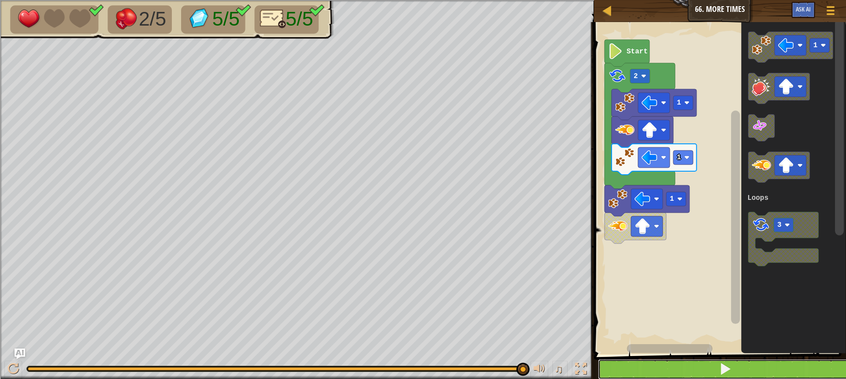
click at [638, 374] on button at bounding box center [725, 369] width 255 height 20
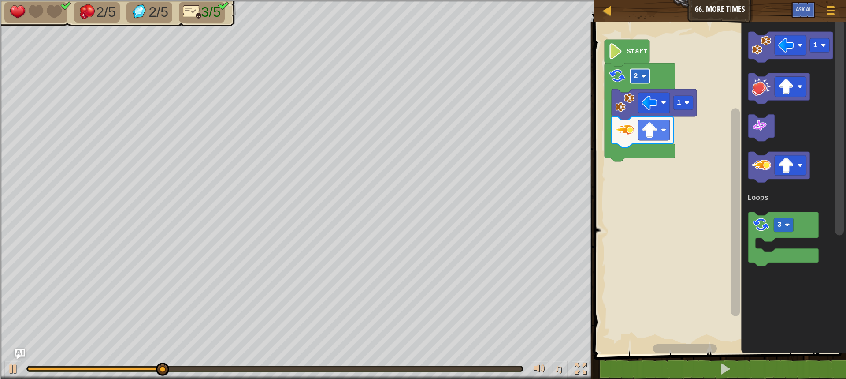
click at [641, 77] on rect "Blockly Workspace" at bounding box center [640, 76] width 20 height 14
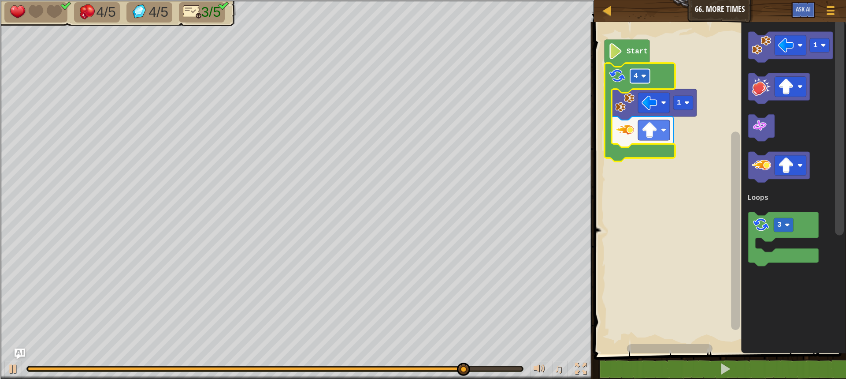
click at [643, 82] on rect "Blockly Workspace" at bounding box center [640, 76] width 20 height 14
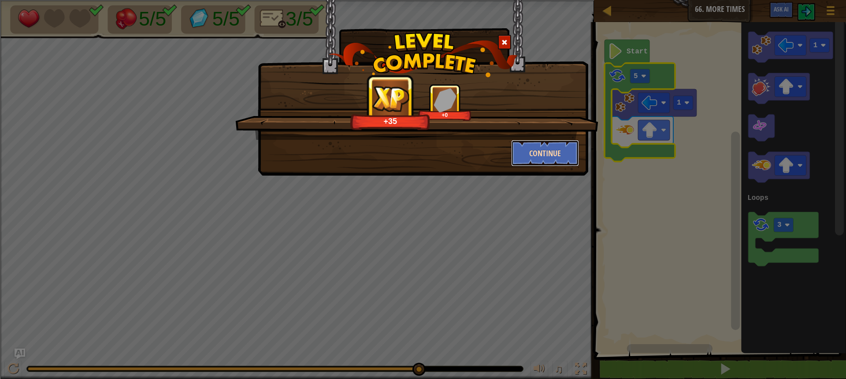
click at [555, 158] on button "Continue" at bounding box center [545, 153] width 68 height 26
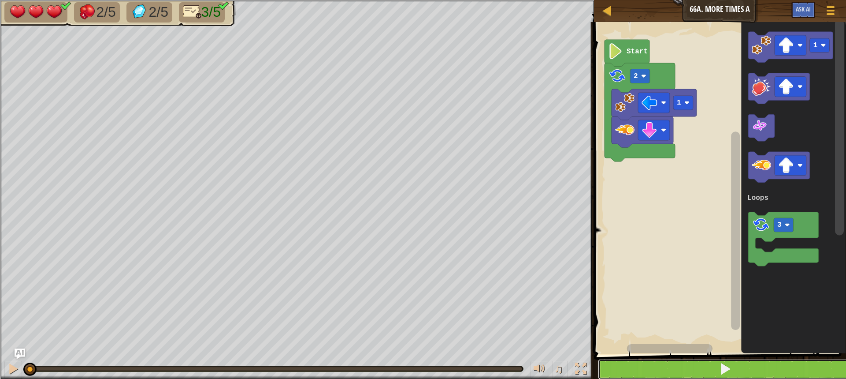
click at [642, 372] on button at bounding box center [725, 369] width 255 height 20
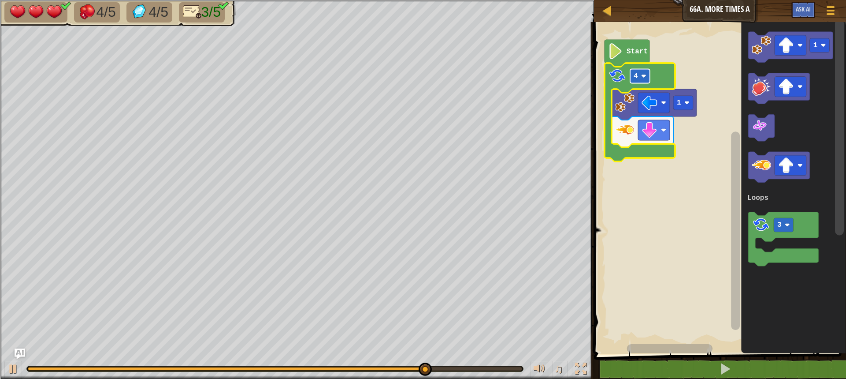
click at [639, 82] on rect "Blockly Workspace" at bounding box center [640, 76] width 20 height 14
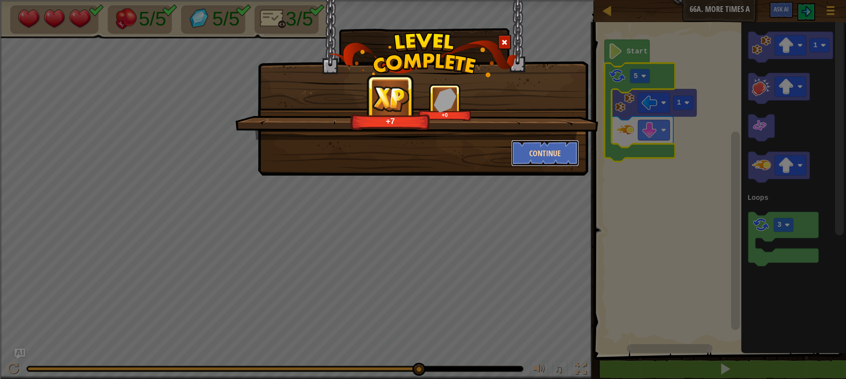
click at [520, 150] on button "Continue" at bounding box center [545, 153] width 68 height 26
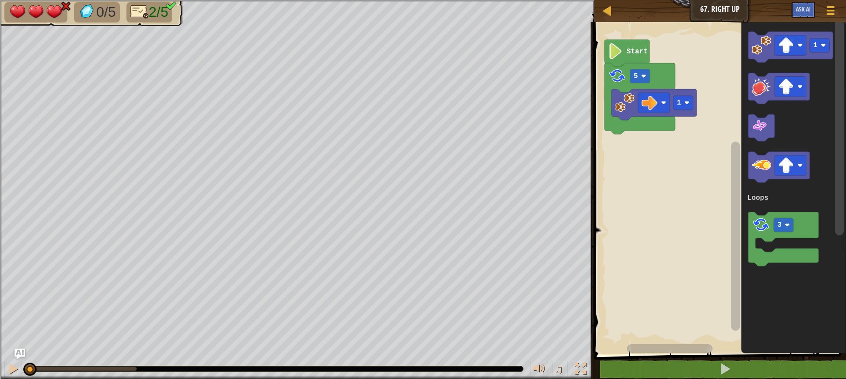
click at [642, 61] on icon "Blockly Workspace" at bounding box center [627, 53] width 45 height 27
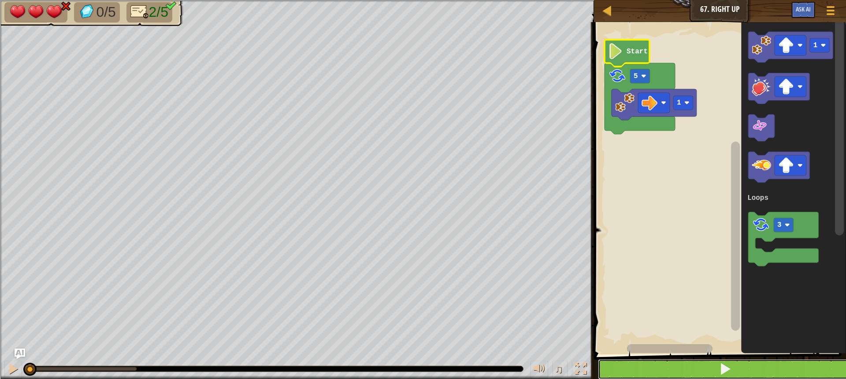
click at [665, 366] on button at bounding box center [725, 369] width 255 height 20
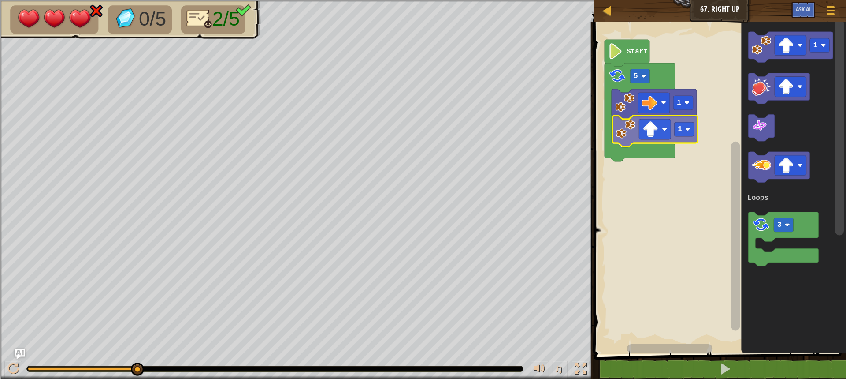
click at [625, 141] on div "Loops Start 5 1 1 1 3 Loops 1" at bounding box center [718, 186] width 255 height 336
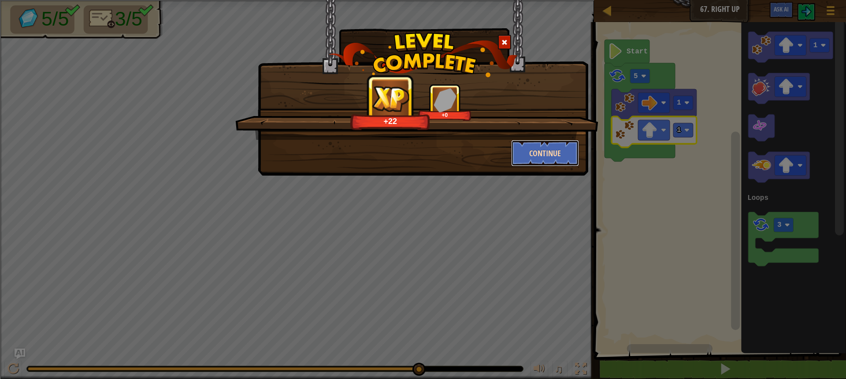
click at [572, 160] on button "Continue" at bounding box center [545, 153] width 68 height 26
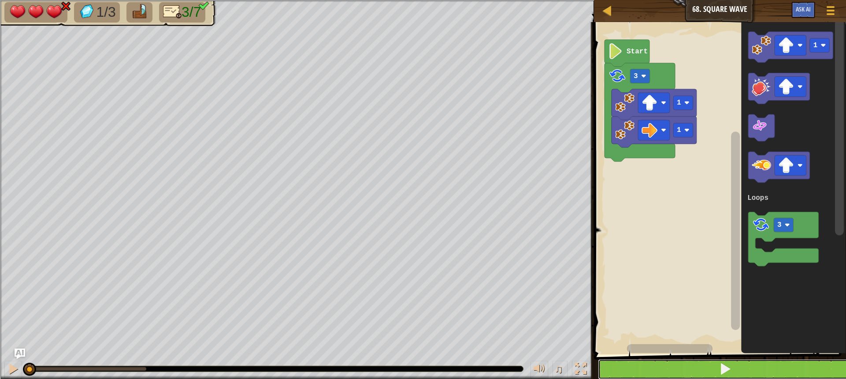
click at [662, 368] on button at bounding box center [725, 369] width 255 height 20
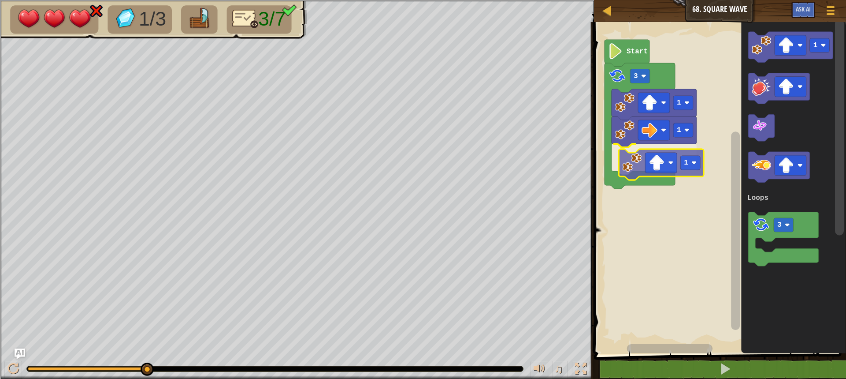
click at [633, 172] on div "Loops 1 1 1 3 Start 1 3 Loops 1" at bounding box center [718, 186] width 255 height 336
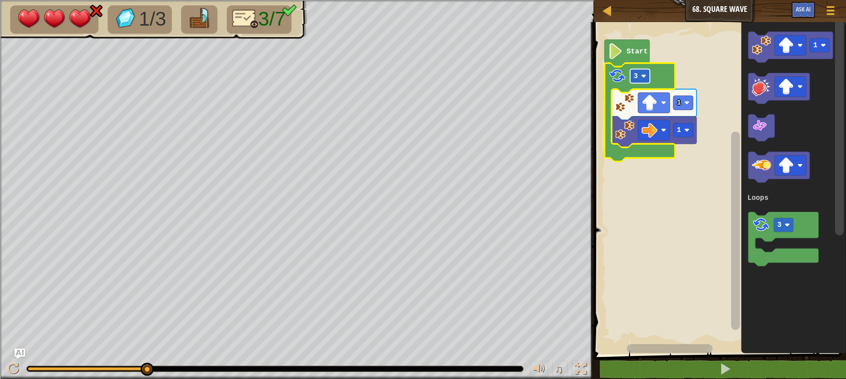
click at [641, 76] on image "Blockly Workspace" at bounding box center [643, 76] width 5 height 5
click at [646, 75] on rect "Blockly Workspace" at bounding box center [640, 76] width 20 height 14
click at [779, 88] on image "Blockly Workspace" at bounding box center [786, 87] width 16 height 16
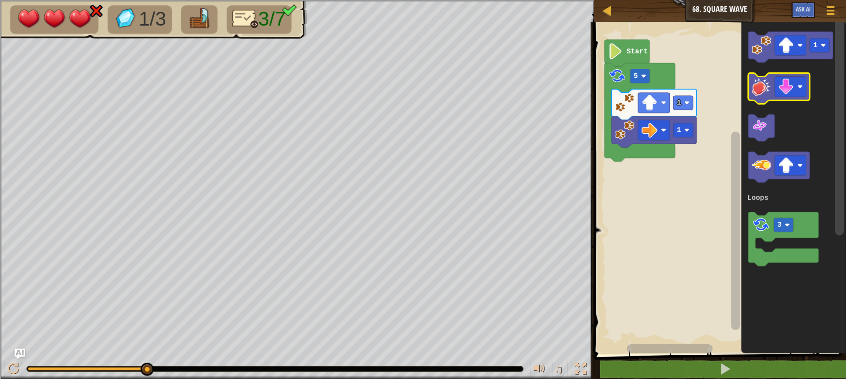
click at [759, 92] on image "Blockly Workspace" at bounding box center [761, 86] width 19 height 19
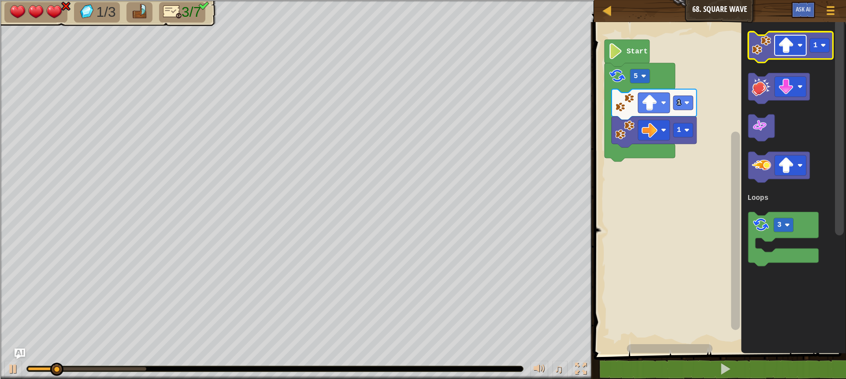
click at [799, 46] on image "Blockly Workspace" at bounding box center [800, 45] width 5 height 5
click at [757, 45] on image "Blockly Workspace" at bounding box center [761, 45] width 19 height 19
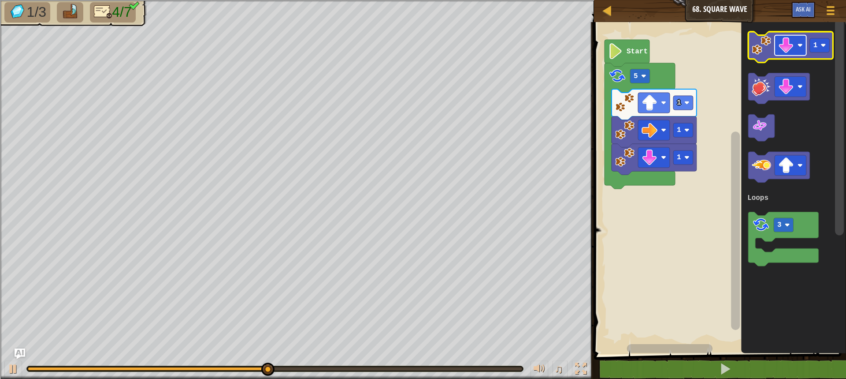
click at [784, 39] on image "Blockly Workspace" at bounding box center [786, 45] width 16 height 16
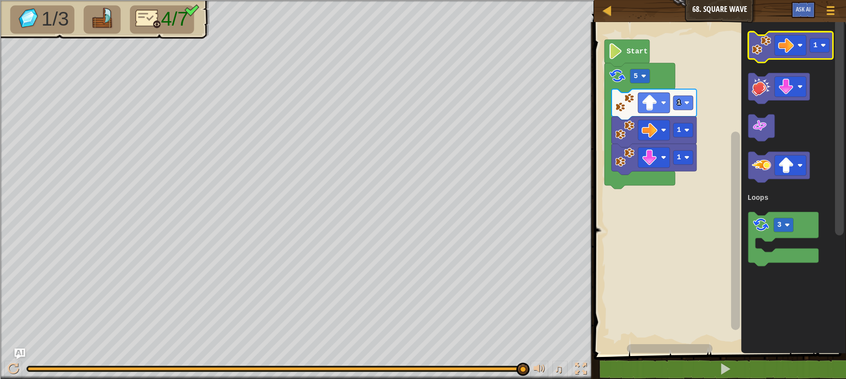
click at [753, 39] on image "Blockly Workspace" at bounding box center [761, 45] width 19 height 19
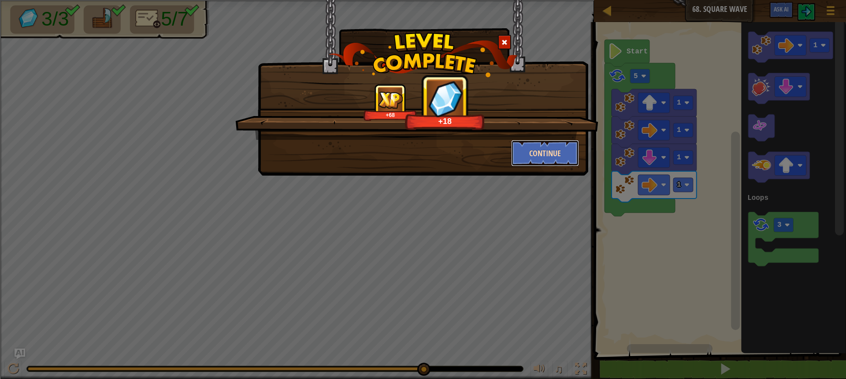
click at [550, 141] on button "Continue" at bounding box center [545, 153] width 68 height 26
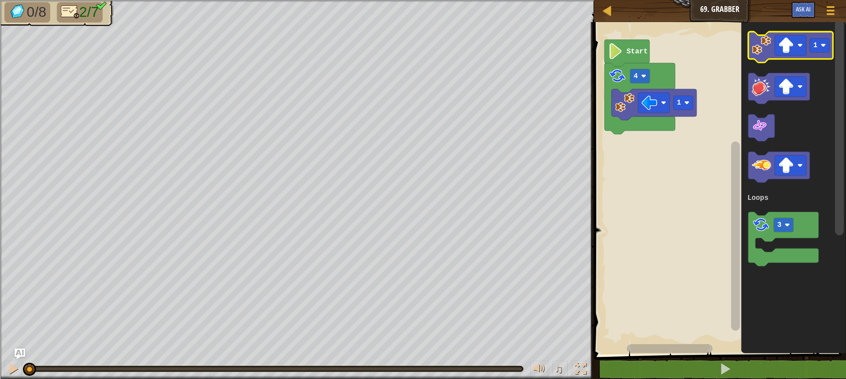
click at [767, 48] on image "Blockly Workspace" at bounding box center [761, 45] width 19 height 19
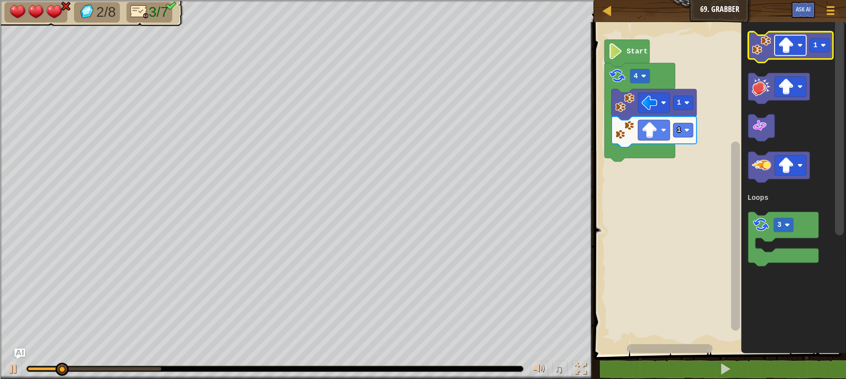
click at [804, 49] on rect "Blockly Workspace" at bounding box center [791, 45] width 32 height 20
click at [760, 51] on image "Blockly Workspace" at bounding box center [761, 45] width 19 height 19
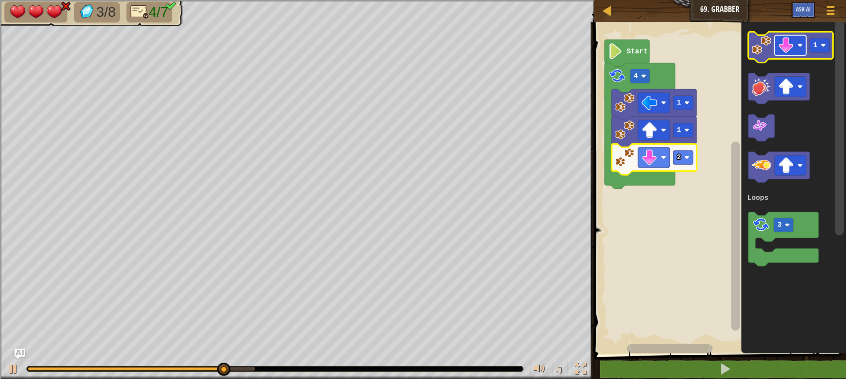
click at [793, 39] on image "Blockly Workspace" at bounding box center [786, 45] width 16 height 16
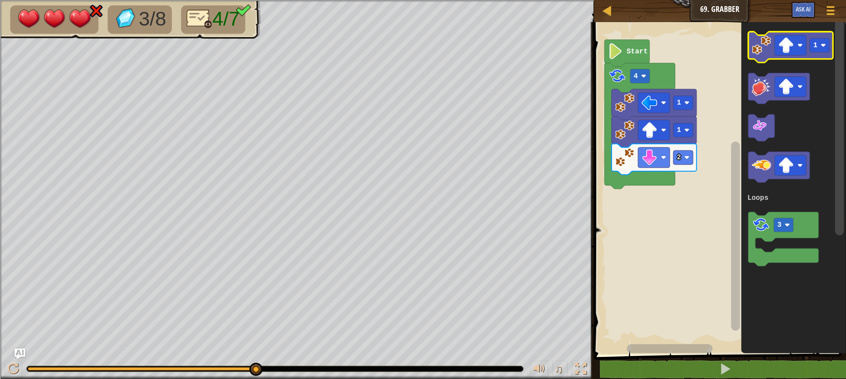
click at [762, 53] on image "Blockly Workspace" at bounding box center [761, 45] width 19 height 19
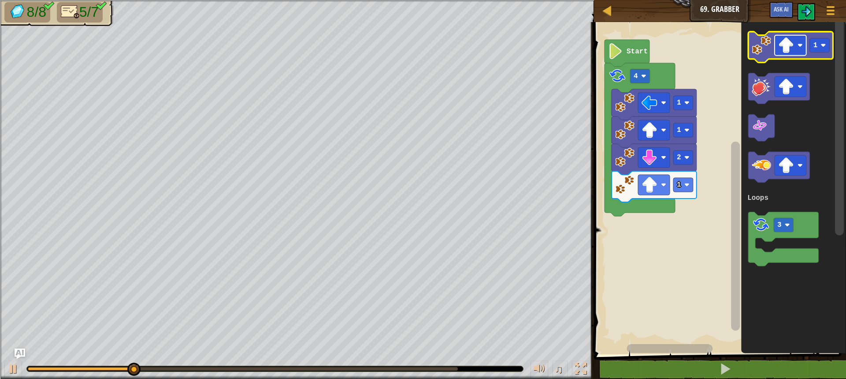
click at [781, 49] on image "Blockly Workspace" at bounding box center [786, 45] width 16 height 16
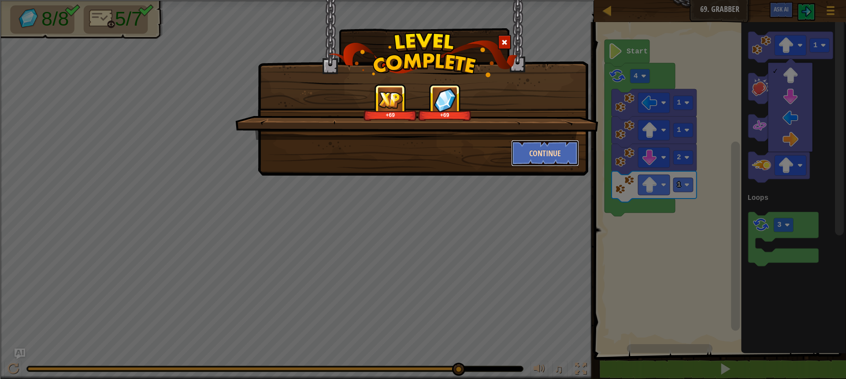
click at [520, 154] on button "Continue" at bounding box center [545, 153] width 68 height 26
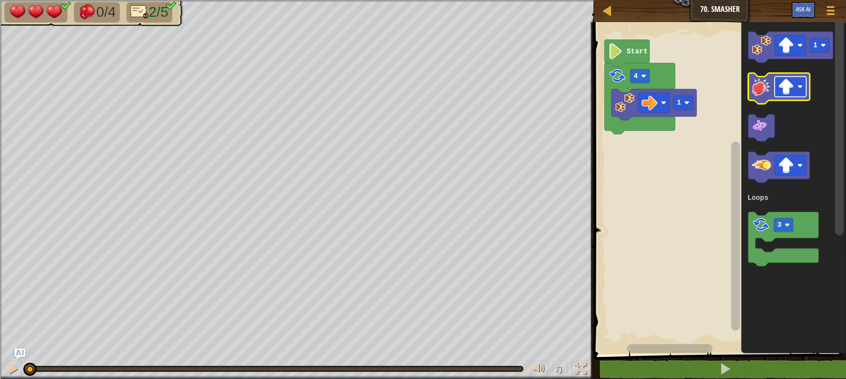
click at [780, 85] on image "Blockly Workspace" at bounding box center [786, 87] width 16 height 16
click at [761, 87] on image "Blockly Workspace" at bounding box center [761, 86] width 19 height 19
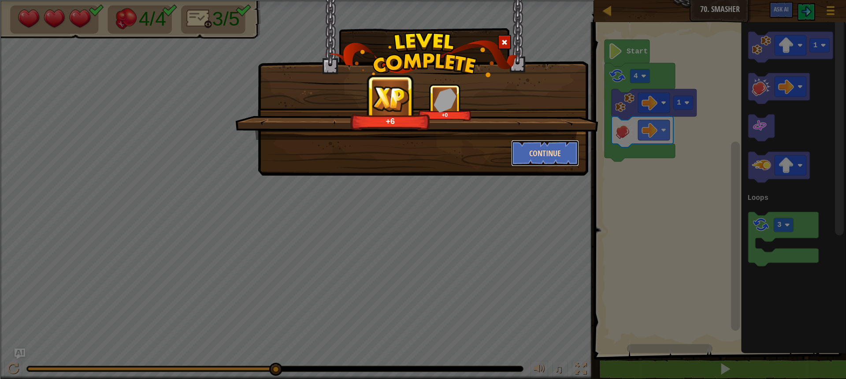
drag, startPoint x: 528, startPoint y: 152, endPoint x: 527, endPoint y: 145, distance: 7.3
click at [527, 145] on button "Continue" at bounding box center [545, 153] width 68 height 26
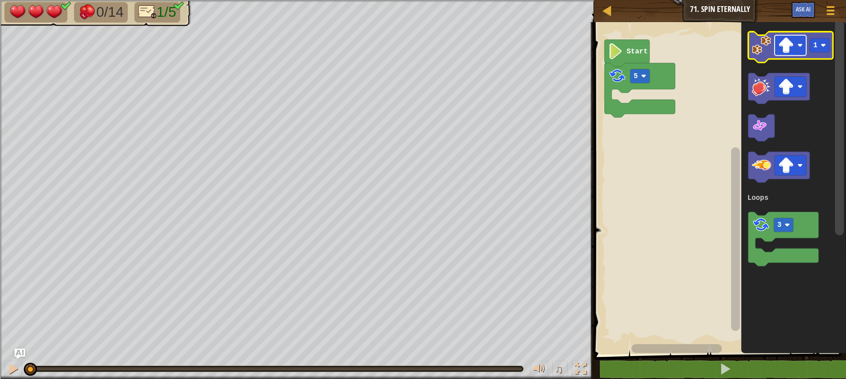
click at [796, 48] on rect "Blockly Workspace" at bounding box center [791, 45] width 32 height 20
click at [789, 48] on image "Blockly Workspace" at bounding box center [786, 45] width 16 height 16
click at [768, 52] on image "Blockly Workspace" at bounding box center [761, 45] width 19 height 19
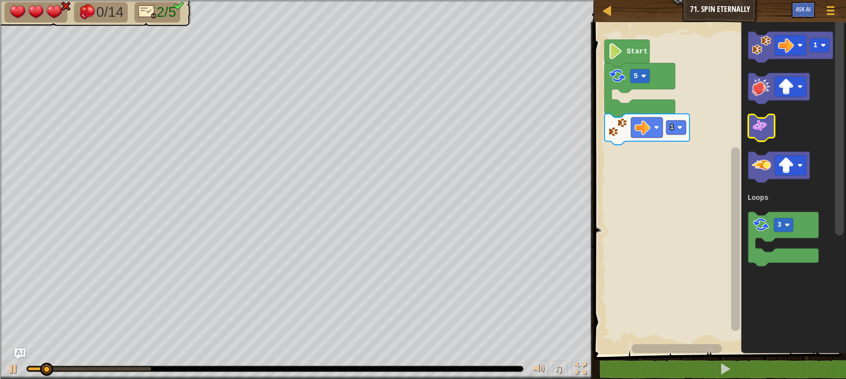
click at [764, 139] on icon "Blockly Workspace" at bounding box center [761, 128] width 26 height 27
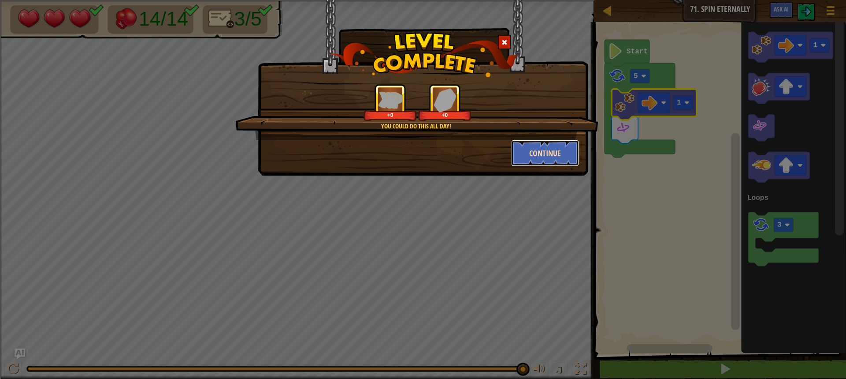
click at [551, 154] on button "Continue" at bounding box center [545, 153] width 68 height 26
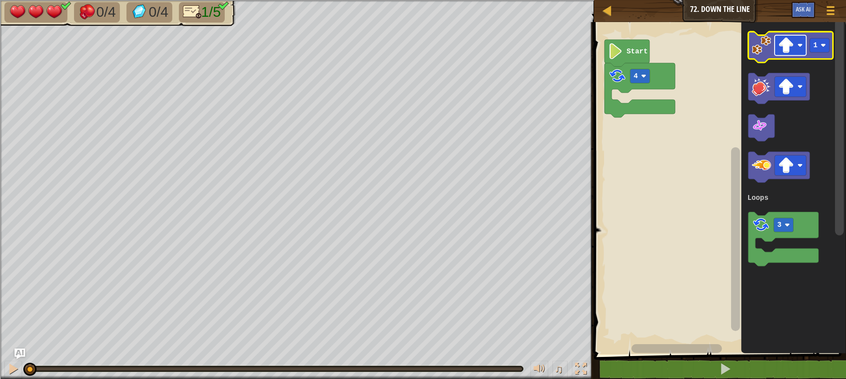
click at [783, 50] on image "Blockly Workspace" at bounding box center [786, 45] width 16 height 16
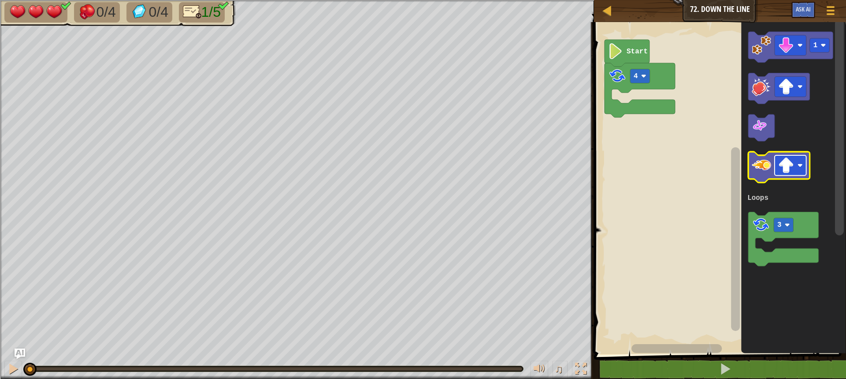
click at [782, 165] on image "Blockly Workspace" at bounding box center [786, 166] width 16 height 16
click at [679, 68] on div "Loops 4 Start 1 3 Loops" at bounding box center [718, 186] width 255 height 336
click at [754, 55] on image "Blockly Workspace" at bounding box center [761, 45] width 19 height 19
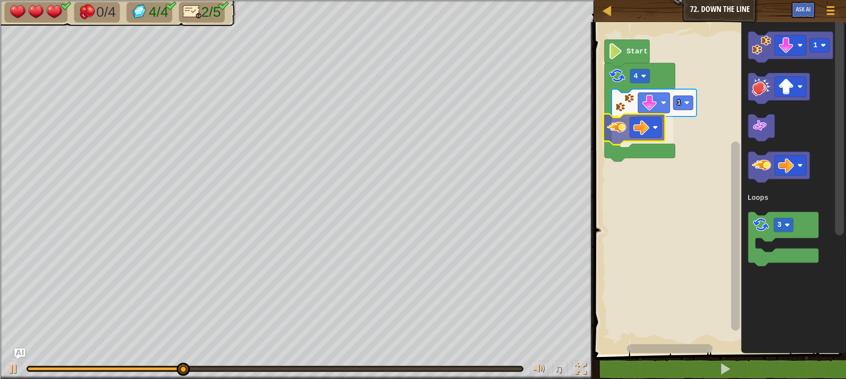
click at [621, 129] on div "Loops 4 1 Start 1 3 Loops" at bounding box center [718, 186] width 255 height 336
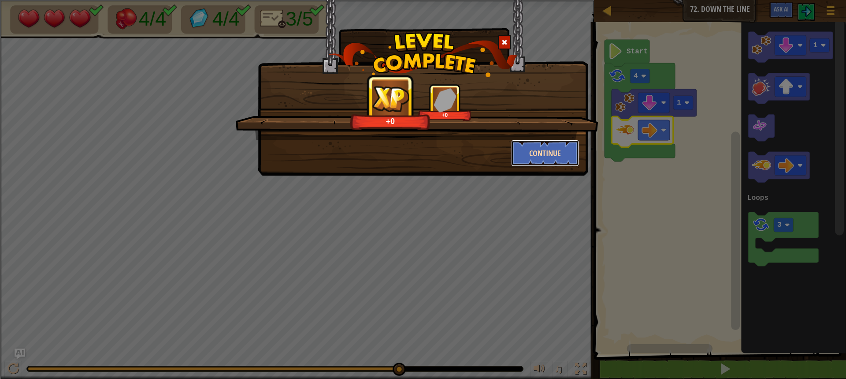
click at [576, 152] on button "Continue" at bounding box center [545, 153] width 68 height 26
